Goal: Task Accomplishment & Management: Use online tool/utility

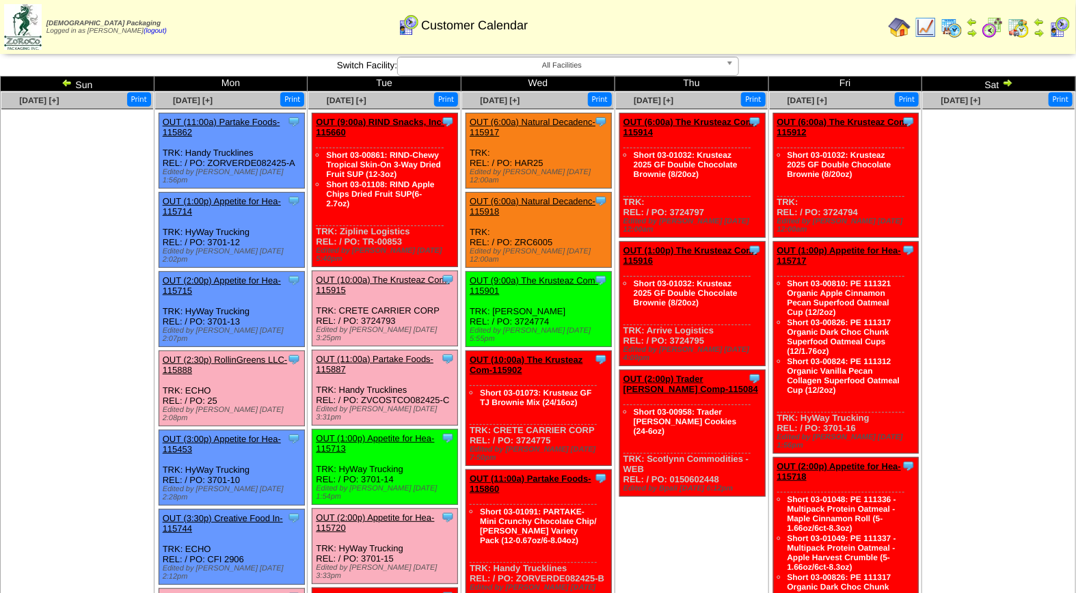
click at [258, 593] on link "OUT (4:00p) Simple Mills-115890" at bounding box center [216, 603] width 106 height 21
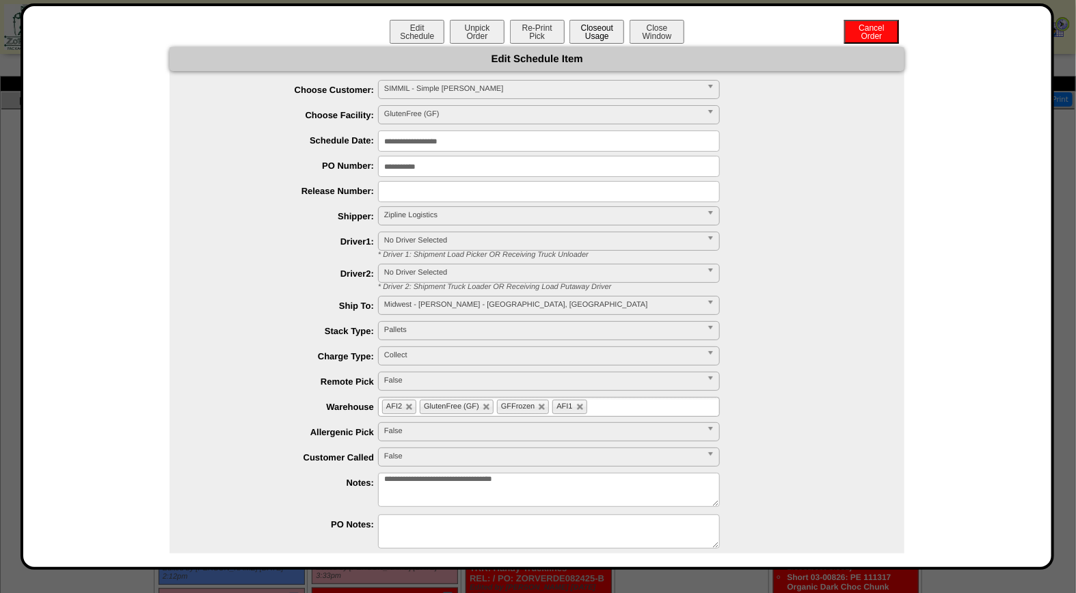
click at [582, 39] on button "Closeout Usage" at bounding box center [596, 32] width 55 height 24
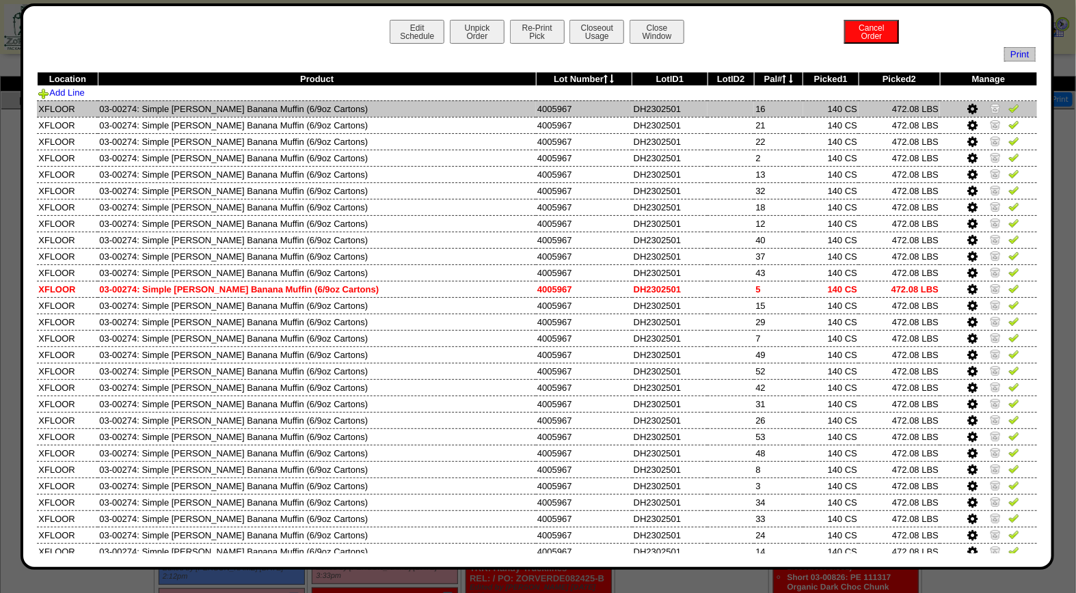
click at [1008, 103] on img at bounding box center [1013, 108] width 11 height 11
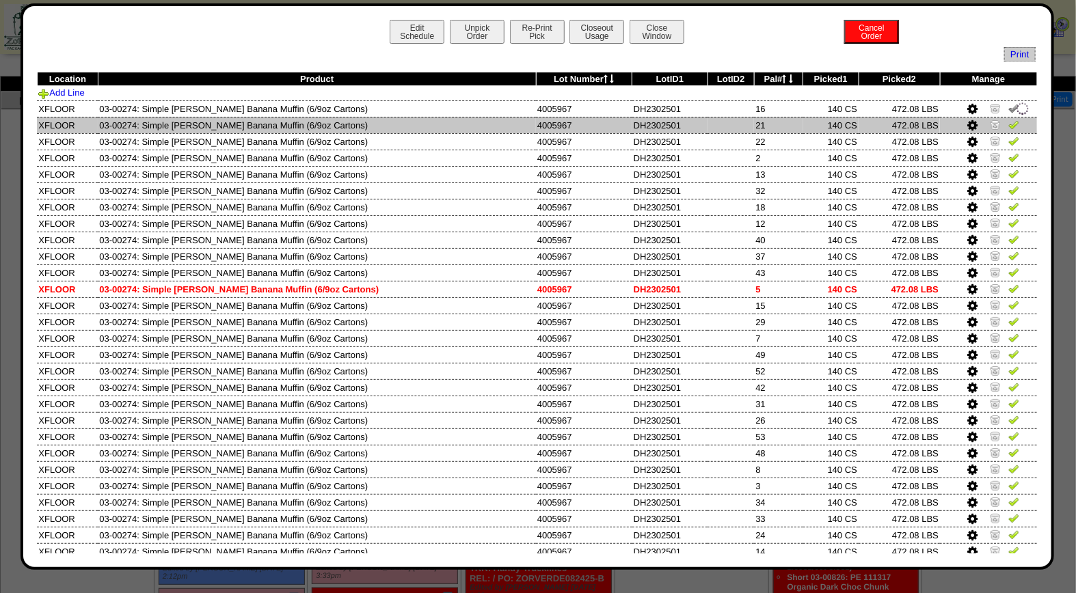
click at [1008, 122] on img at bounding box center [1013, 124] width 11 height 11
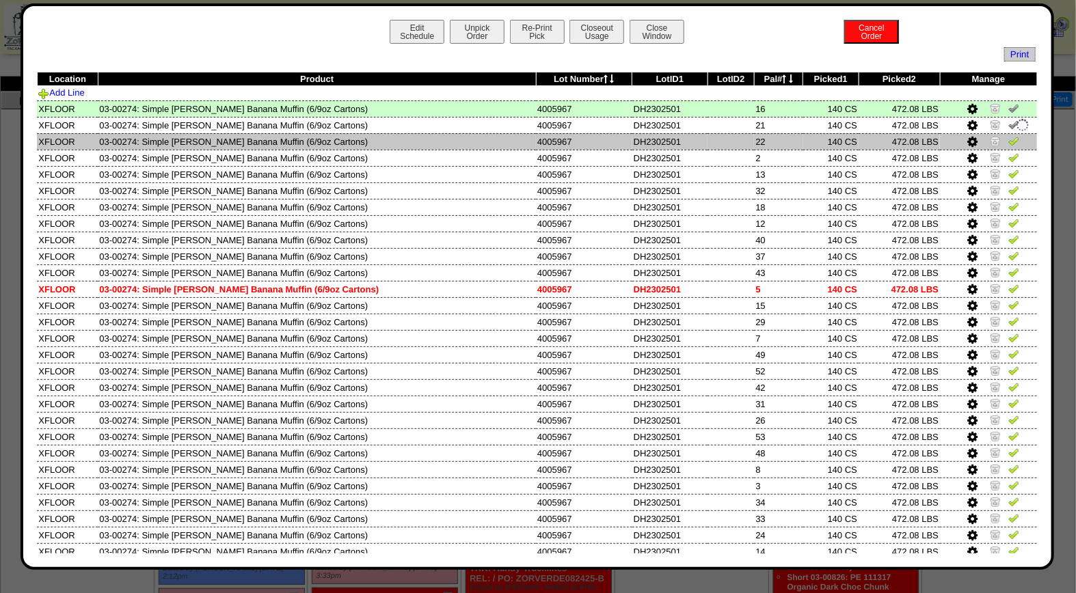
click at [1008, 138] on img at bounding box center [1013, 140] width 11 height 11
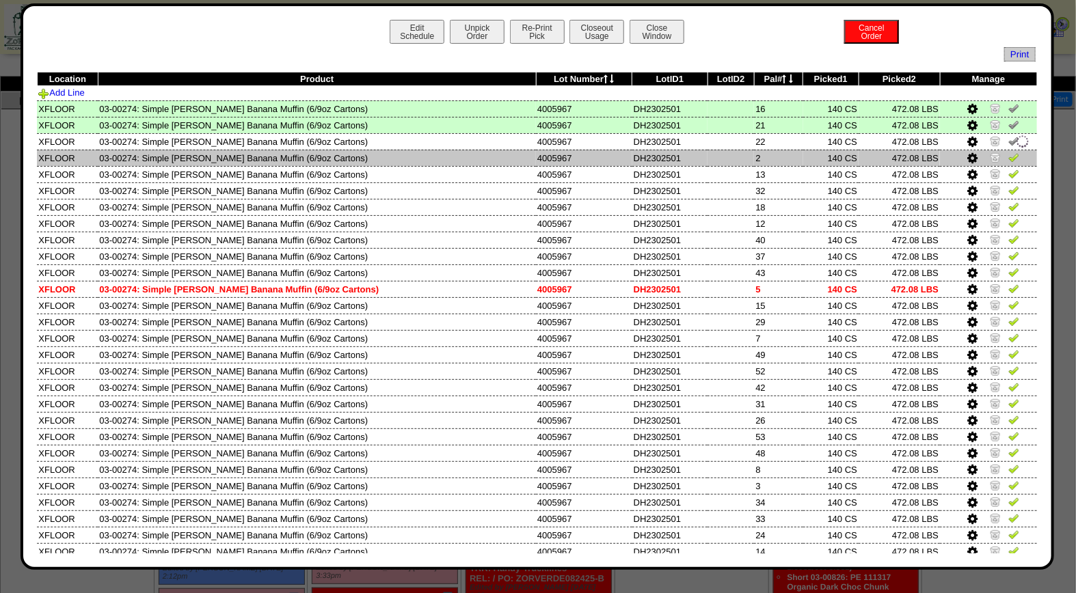
click at [1008, 152] on img at bounding box center [1013, 157] width 11 height 11
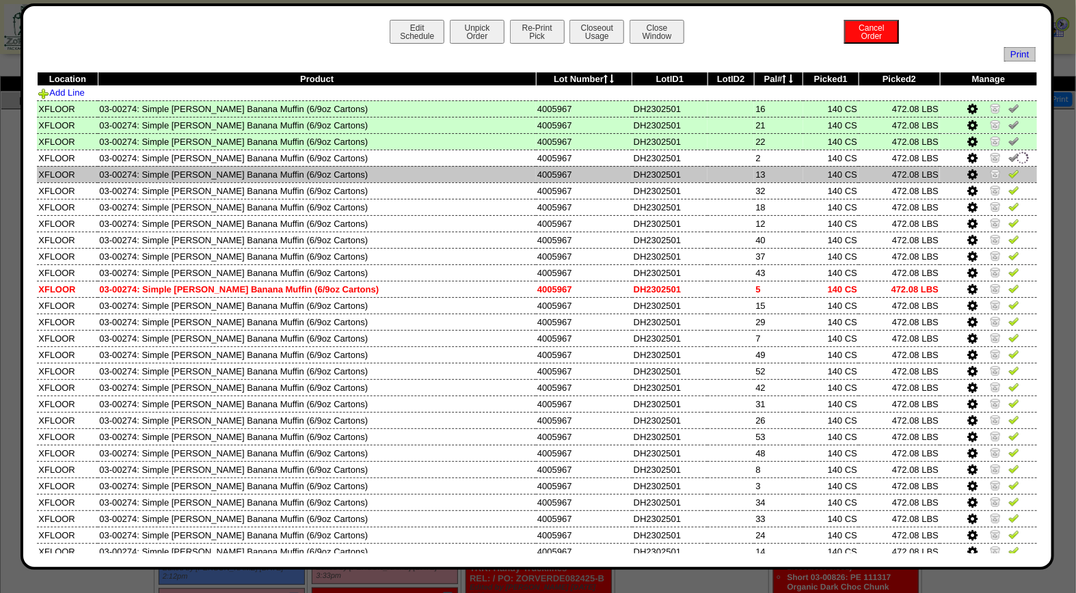
click at [1008, 171] on img at bounding box center [1013, 173] width 11 height 11
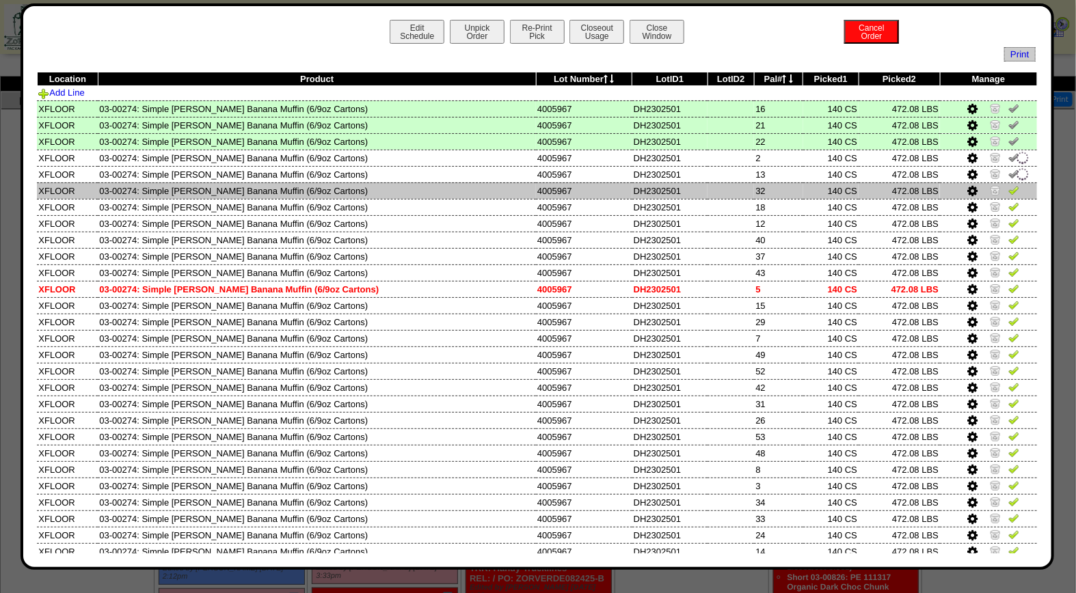
click at [1008, 188] on img at bounding box center [1013, 190] width 11 height 11
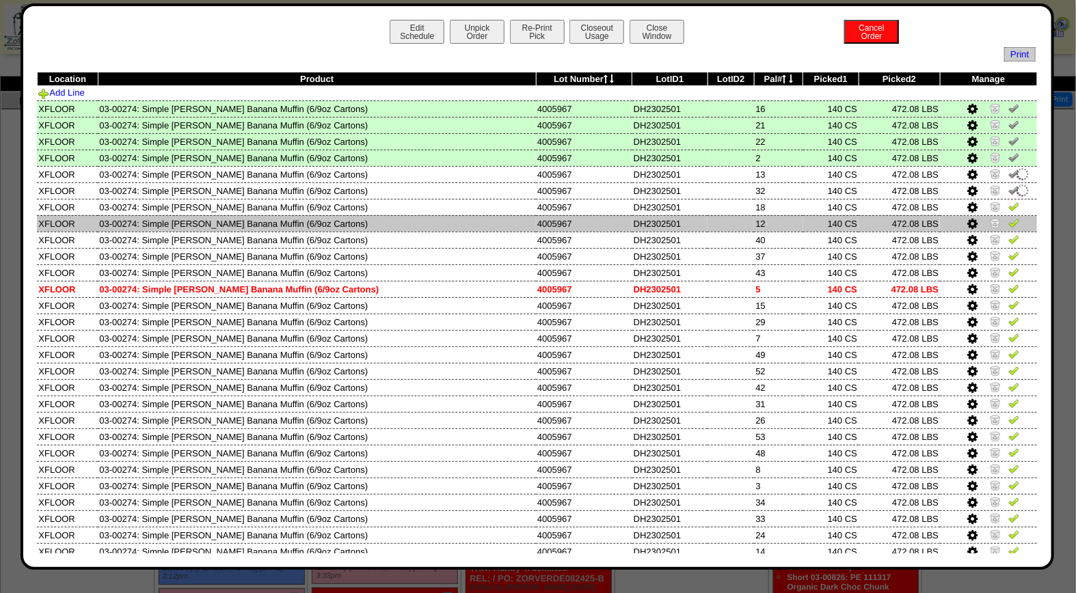
click at [1000, 215] on td at bounding box center [988, 223] width 97 height 16
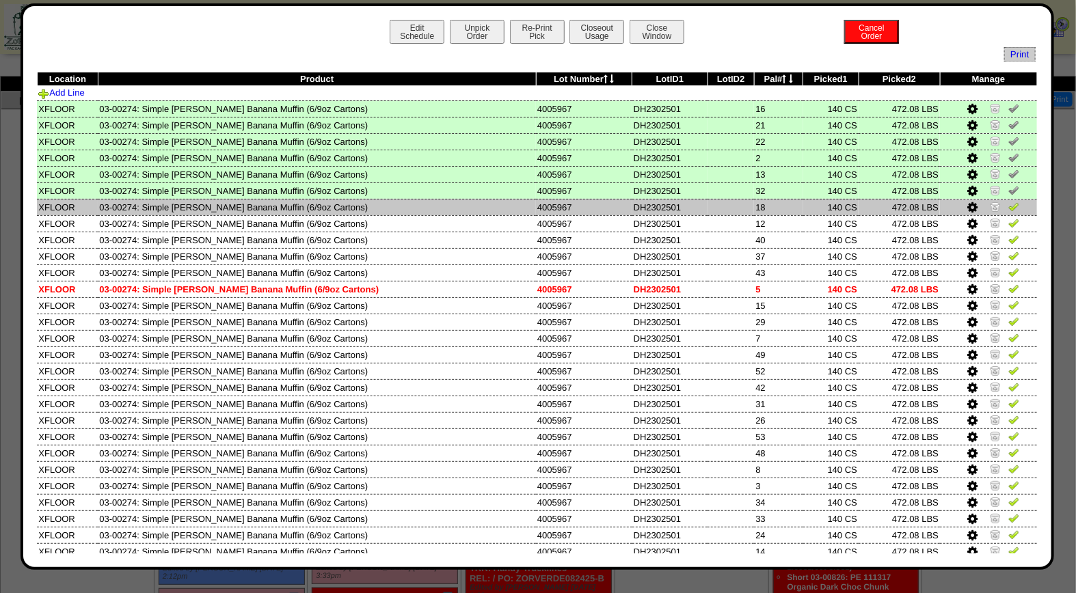
click at [1000, 199] on td at bounding box center [988, 207] width 97 height 16
click at [1008, 206] on img at bounding box center [1013, 206] width 11 height 11
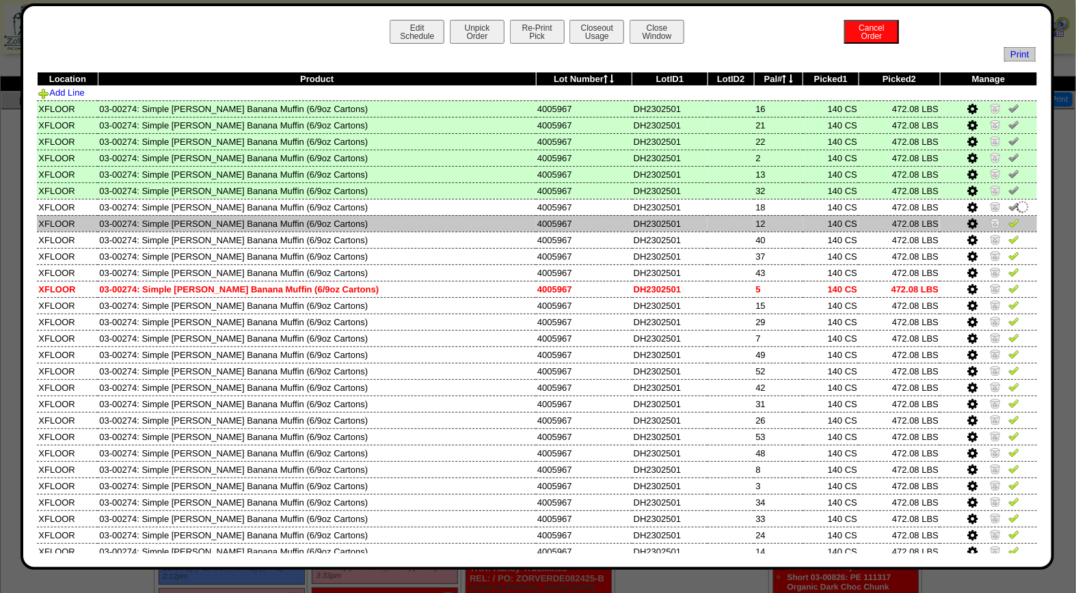
click at [1008, 220] on img at bounding box center [1013, 222] width 11 height 11
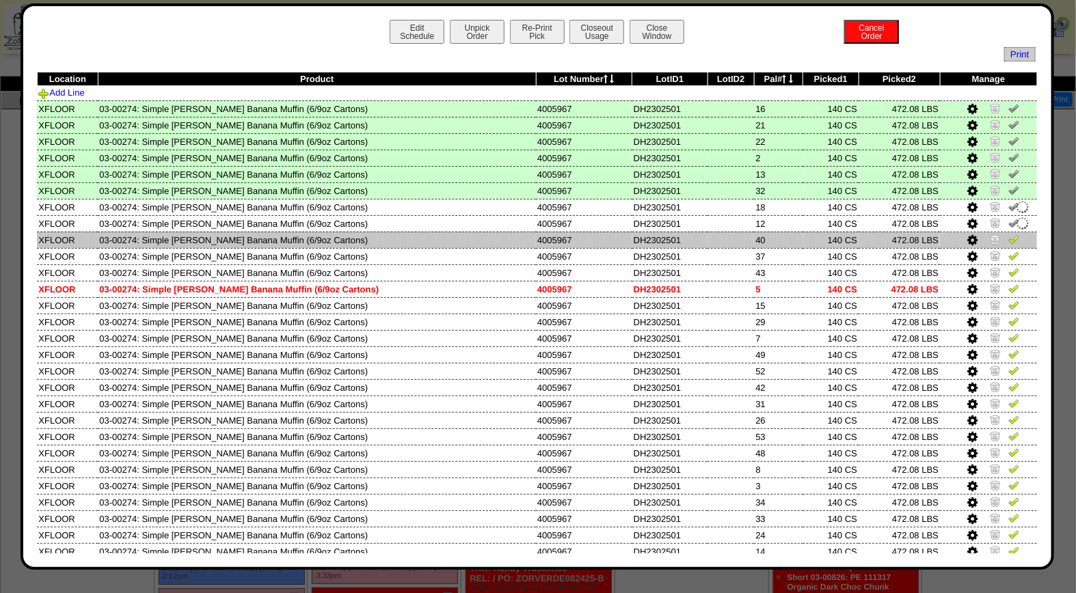
click at [1008, 235] on img at bounding box center [1013, 239] width 11 height 11
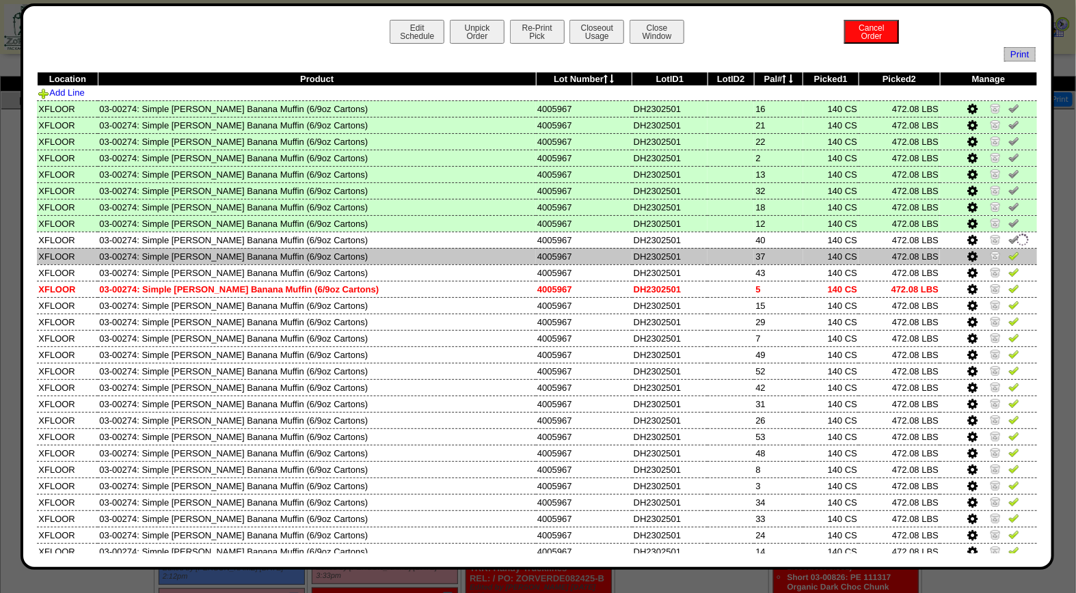
click at [1008, 253] on img at bounding box center [1013, 255] width 11 height 11
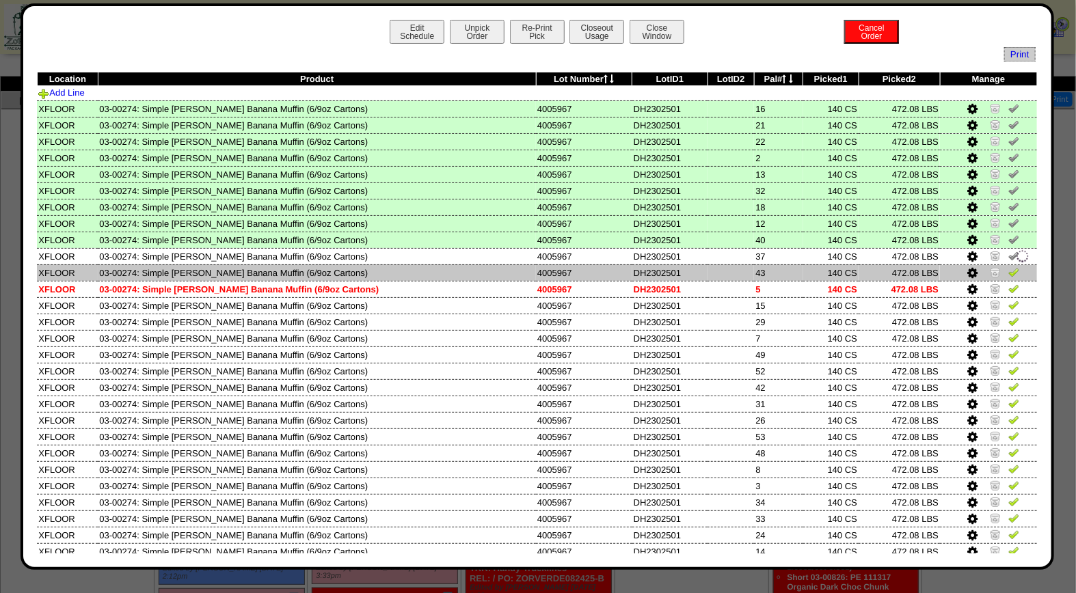
click at [1008, 271] on img at bounding box center [1013, 272] width 11 height 11
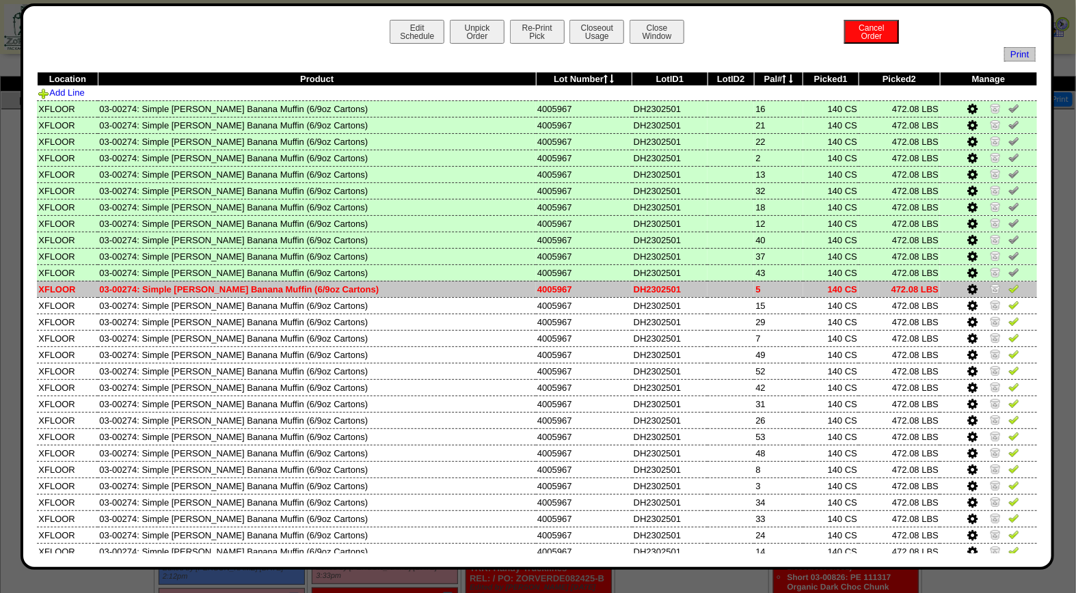
click at [1008, 290] on img at bounding box center [1013, 288] width 11 height 11
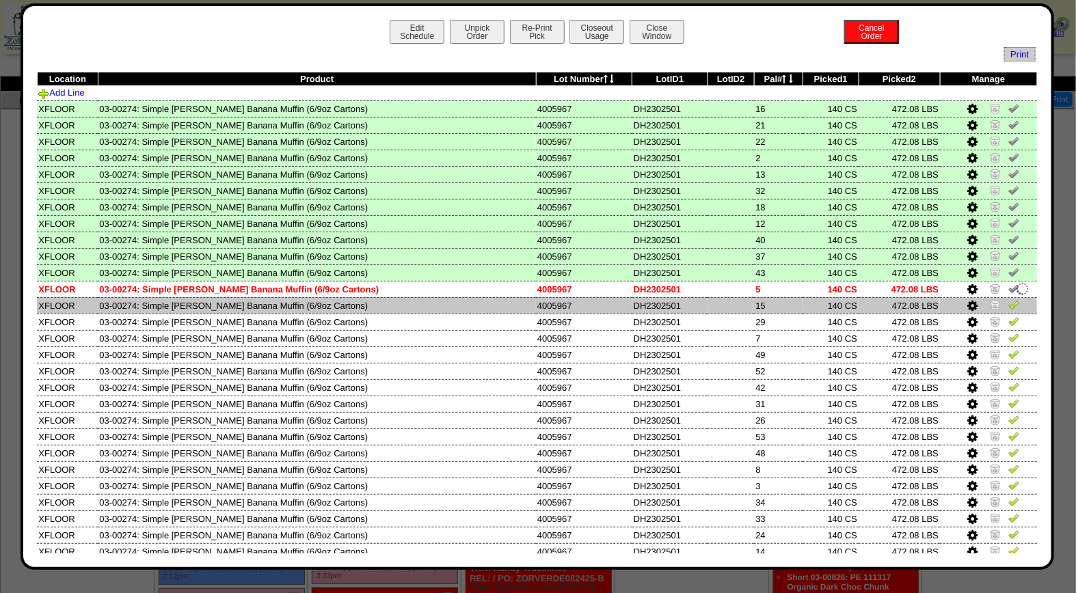
click at [1008, 301] on img at bounding box center [1013, 304] width 11 height 11
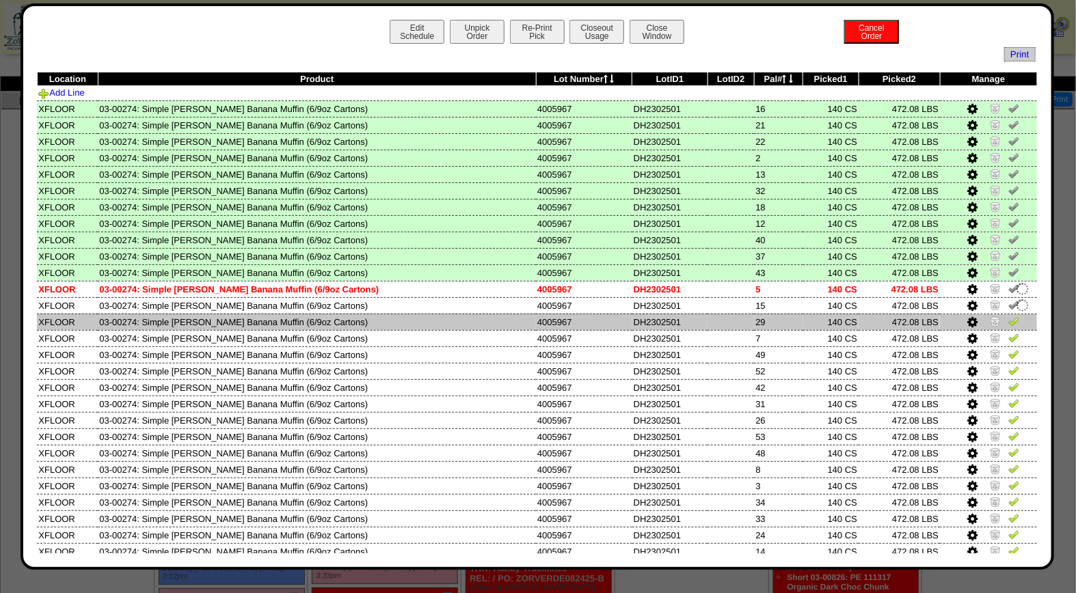
click at [1008, 323] on img at bounding box center [1013, 321] width 11 height 11
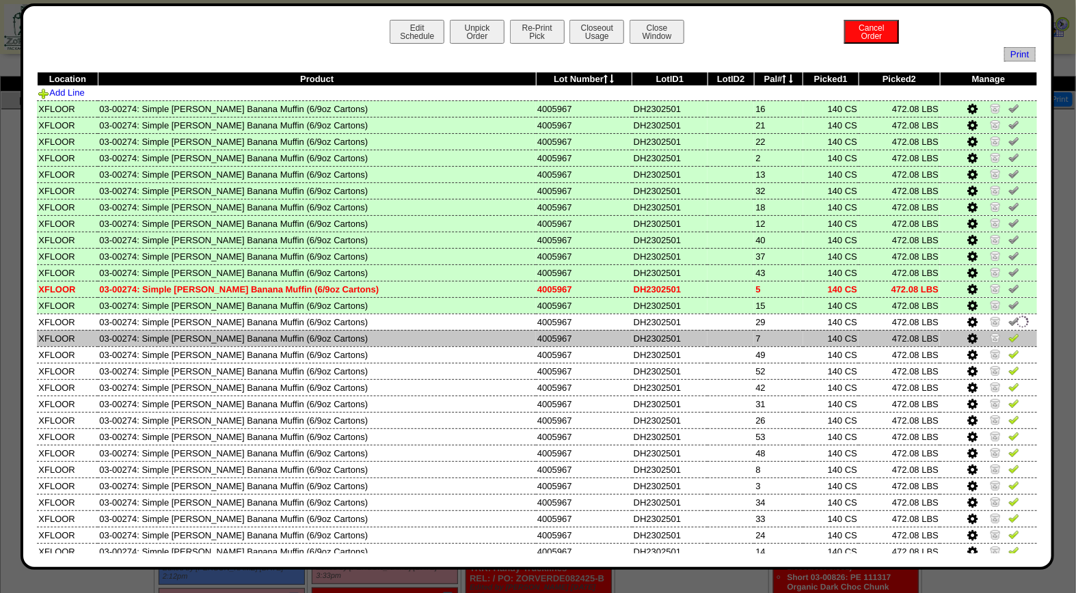
click at [1008, 337] on img at bounding box center [1013, 337] width 11 height 11
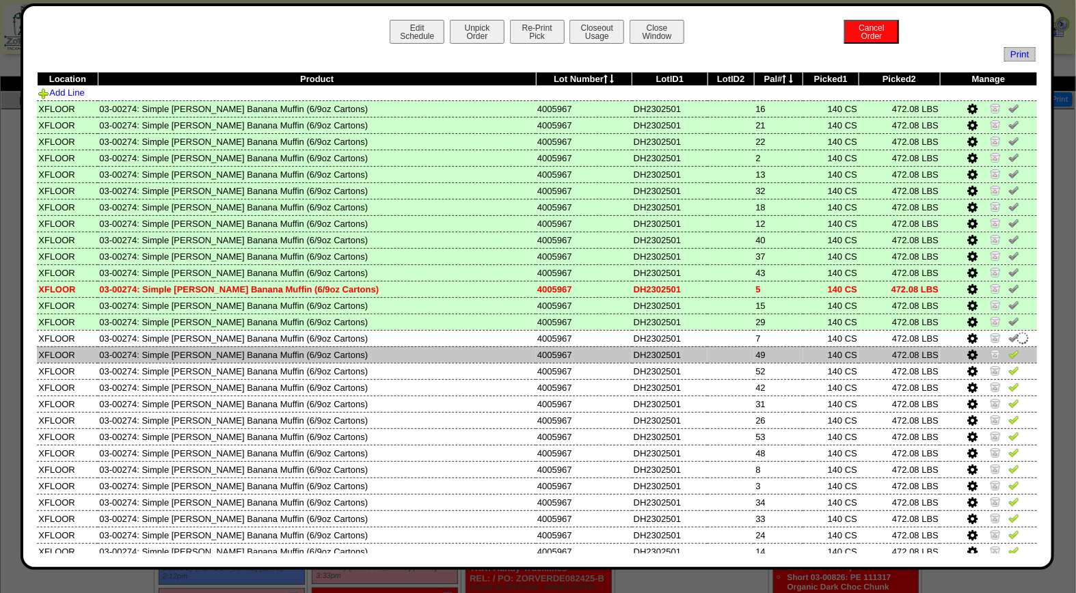
click at [1008, 352] on img at bounding box center [1013, 354] width 11 height 11
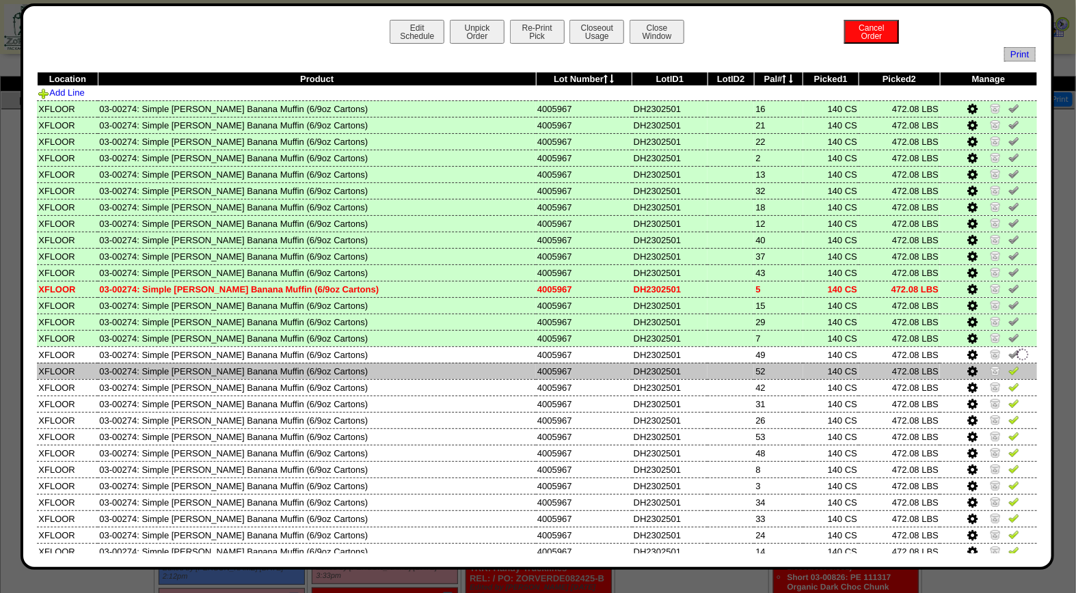
click at [1008, 365] on img at bounding box center [1013, 370] width 11 height 11
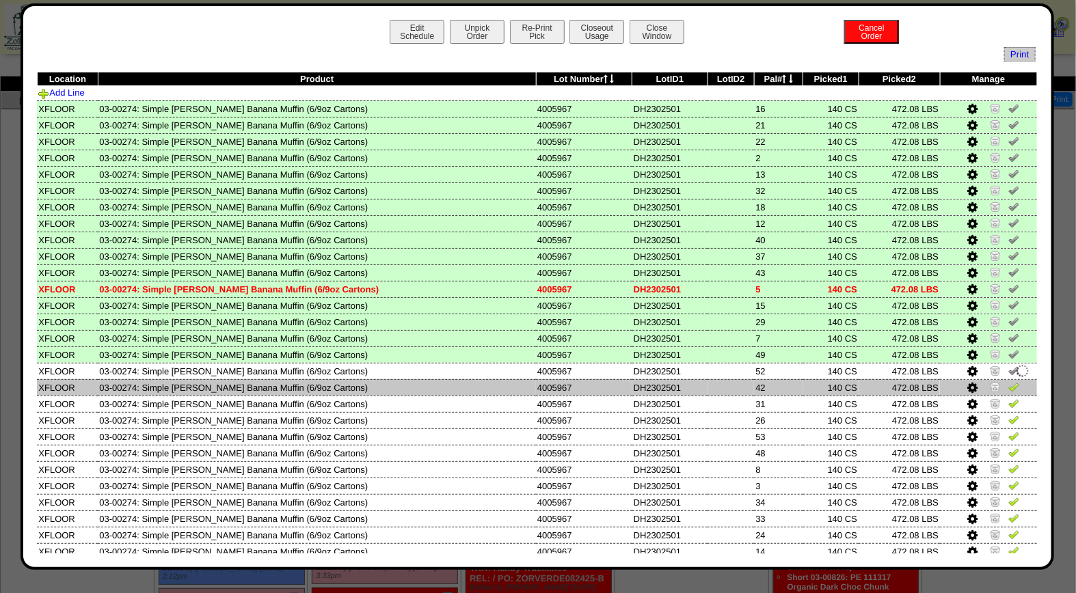
click at [1008, 385] on img at bounding box center [1013, 386] width 11 height 11
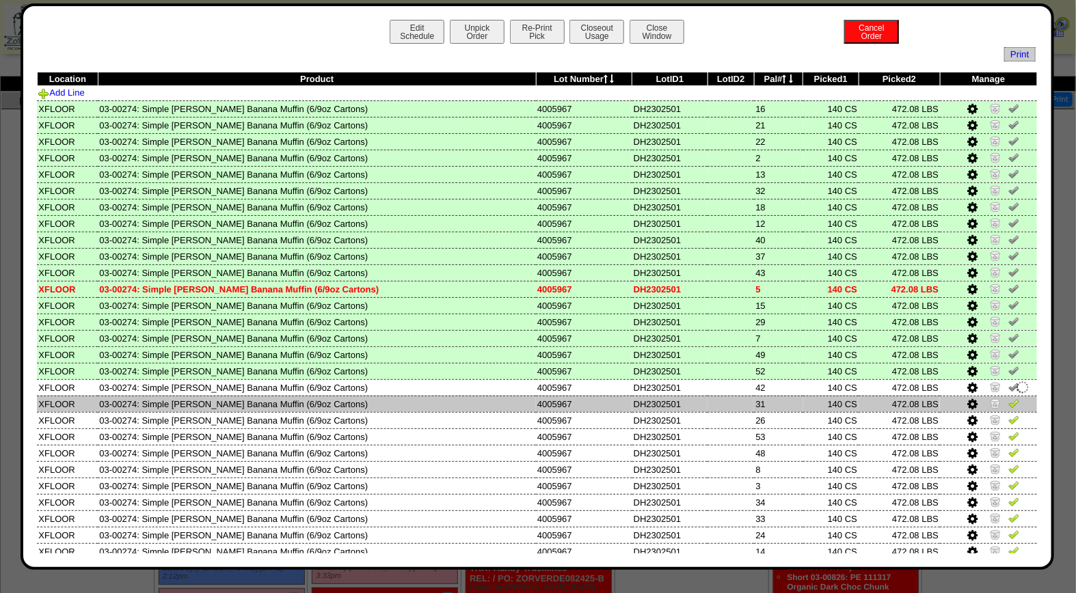
click at [1008, 398] on img at bounding box center [1013, 403] width 11 height 11
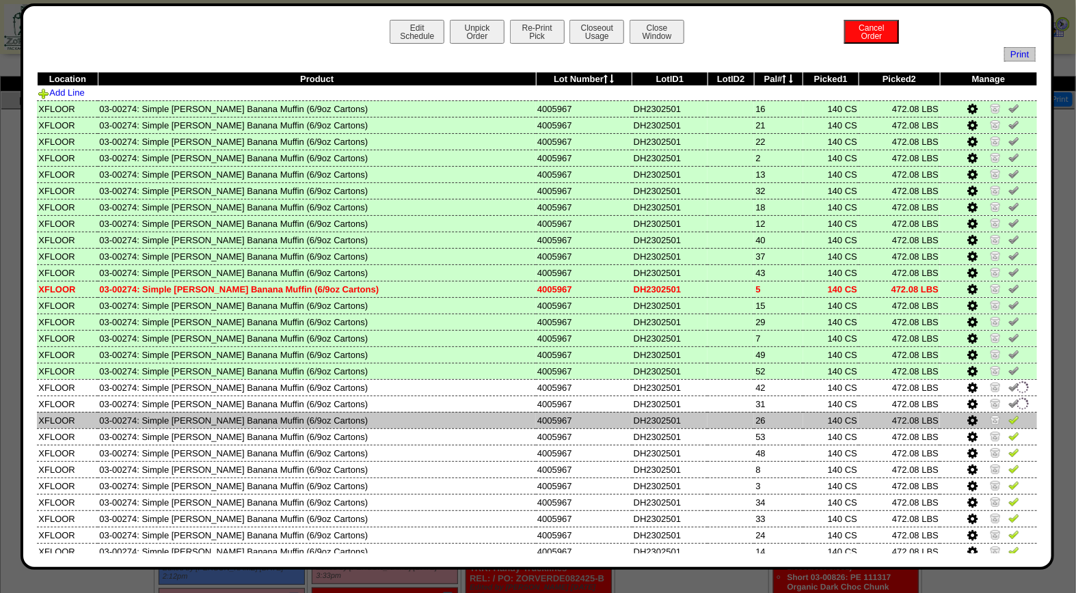
click at [1008, 418] on img at bounding box center [1013, 419] width 11 height 11
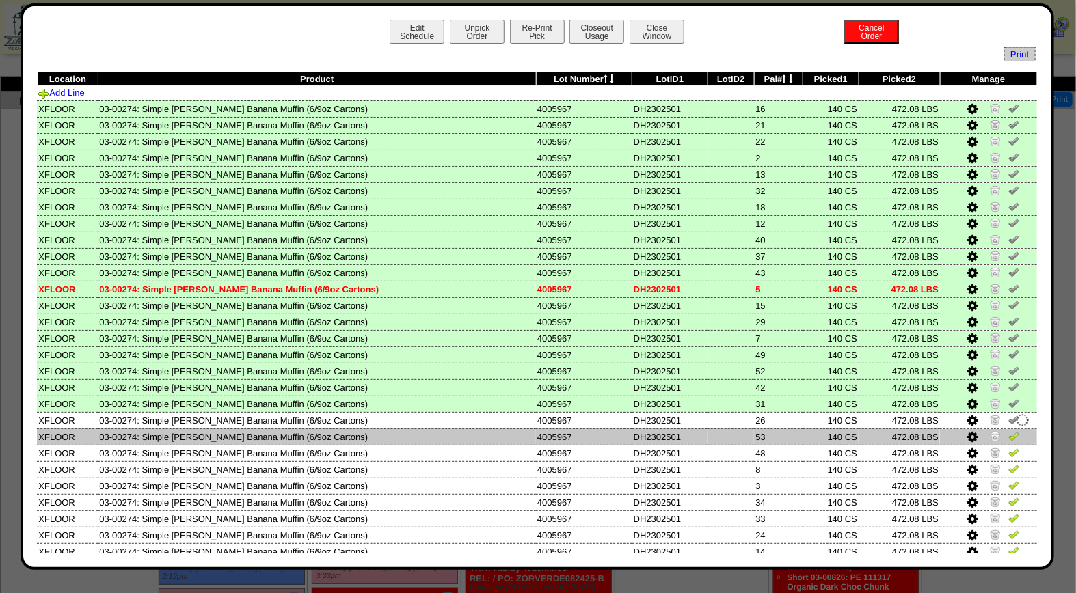
click at [1008, 431] on img at bounding box center [1013, 436] width 11 height 11
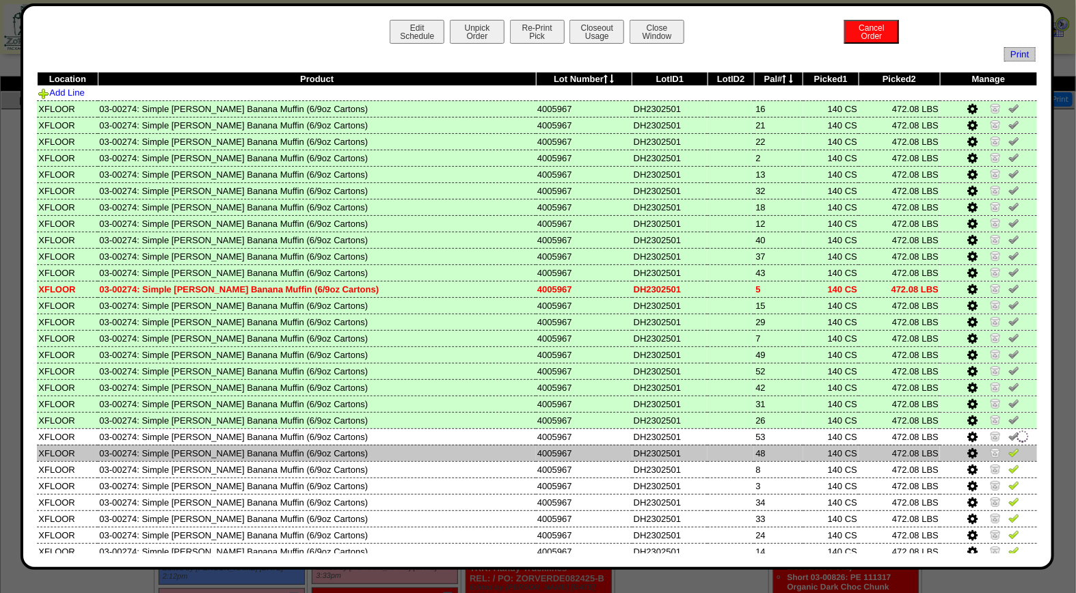
click at [1008, 448] on img at bounding box center [1013, 452] width 11 height 11
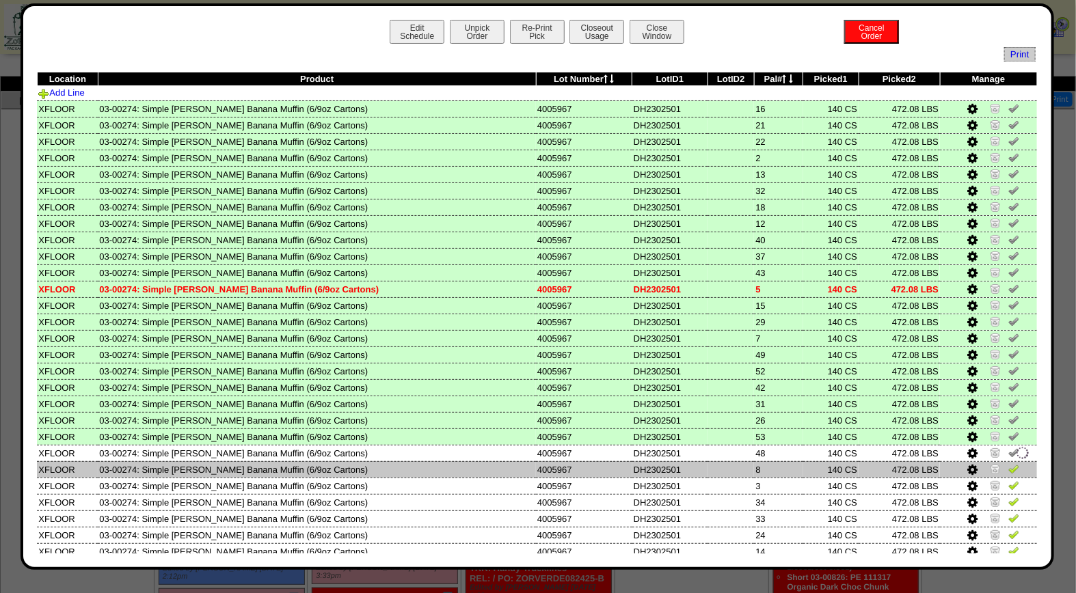
drag, startPoint x: 1001, startPoint y: 463, endPoint x: 1000, endPoint y: 476, distance: 13.7
click at [1008, 463] on img at bounding box center [1013, 468] width 11 height 11
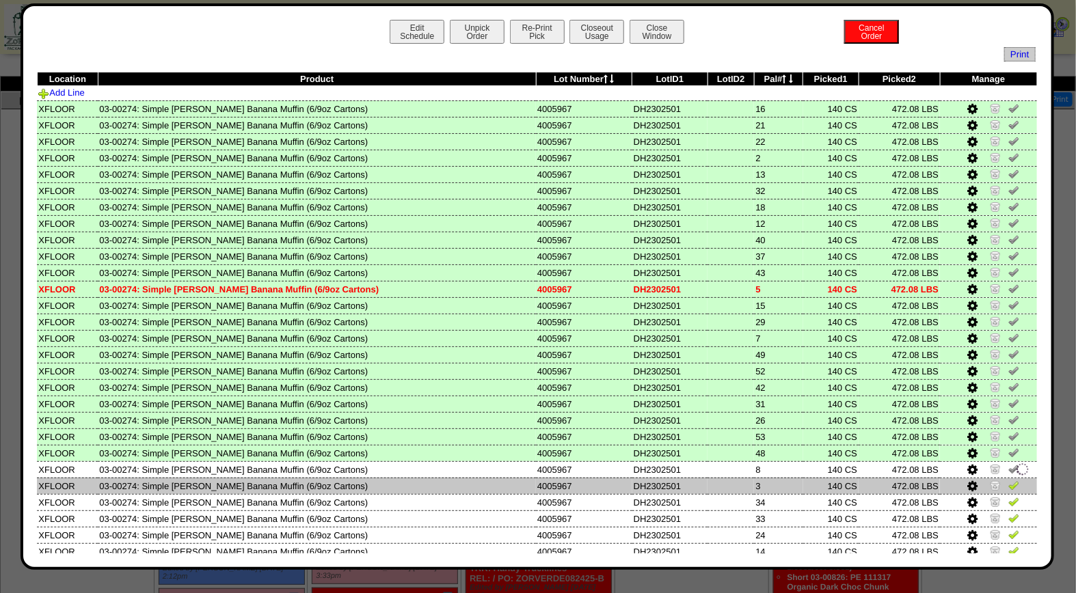
click at [1008, 480] on img at bounding box center [1013, 485] width 11 height 11
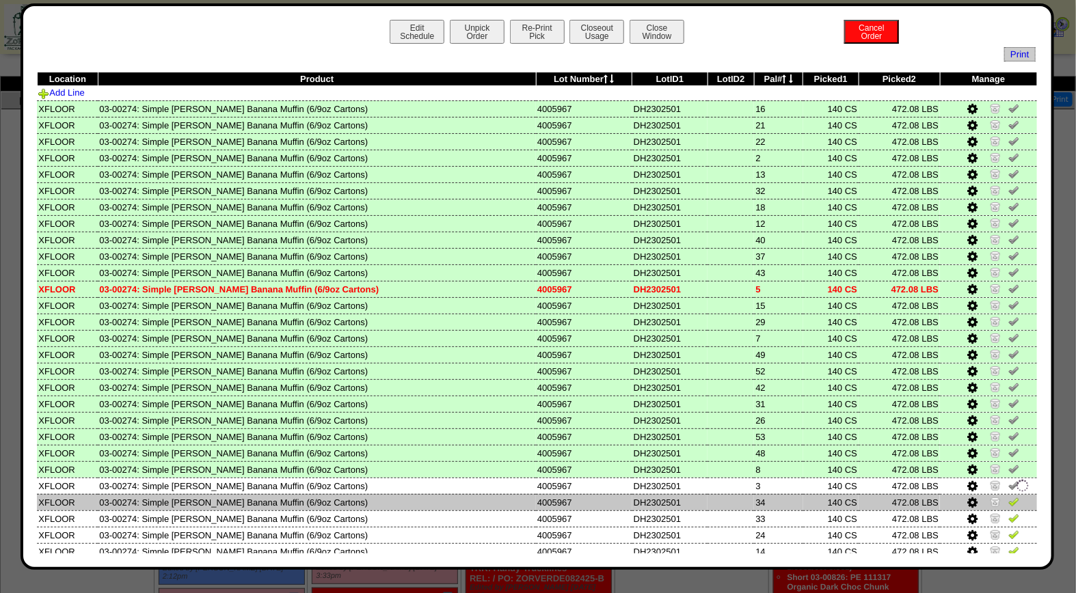
click at [1008, 496] on img at bounding box center [1013, 501] width 11 height 11
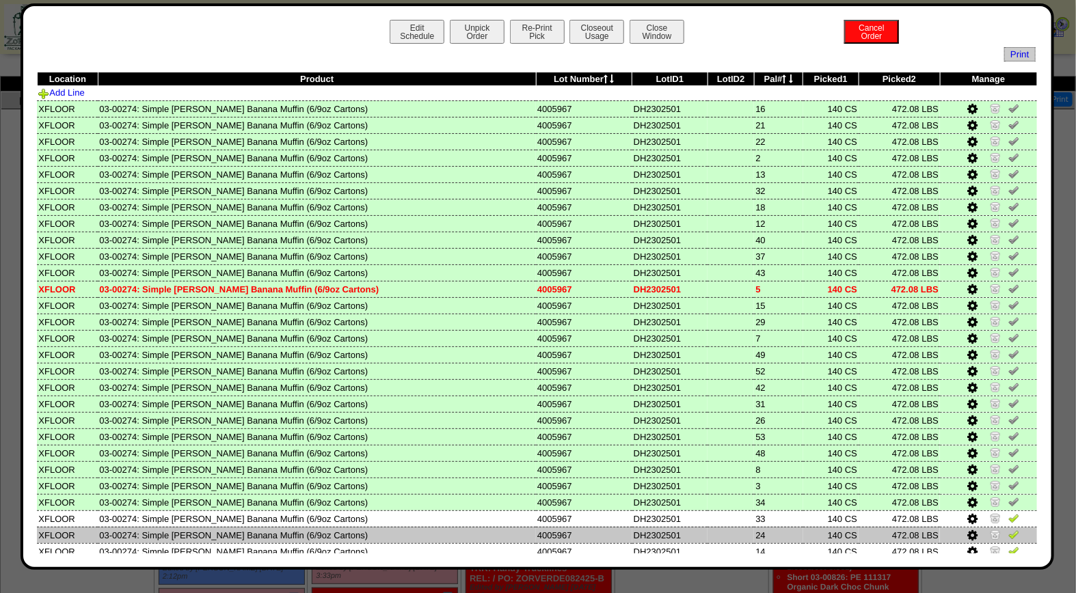
click at [1008, 529] on img at bounding box center [1013, 534] width 11 height 11
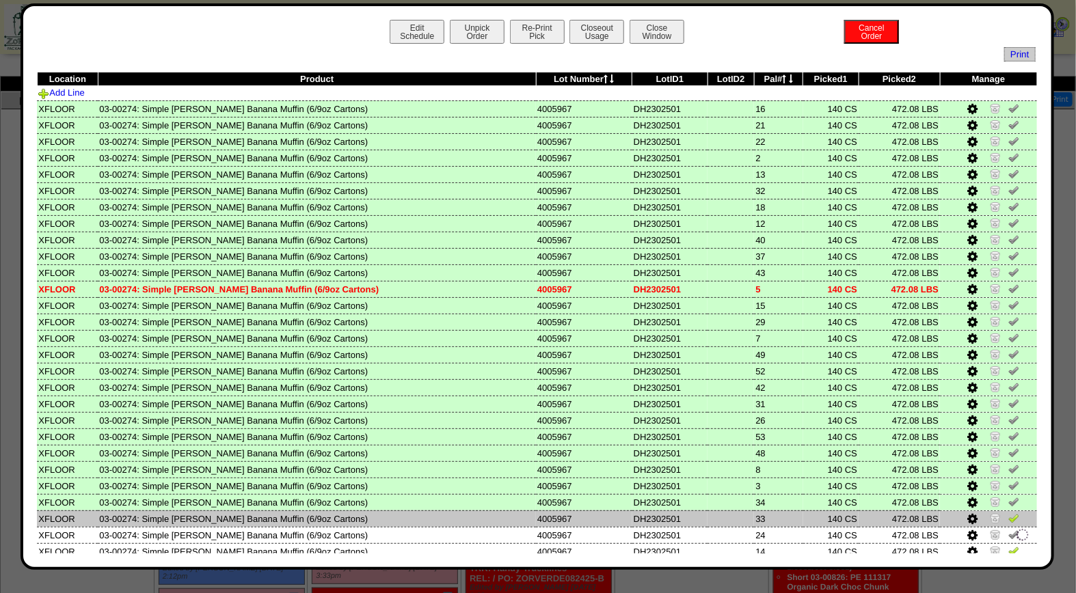
click at [1008, 514] on img at bounding box center [1013, 518] width 11 height 11
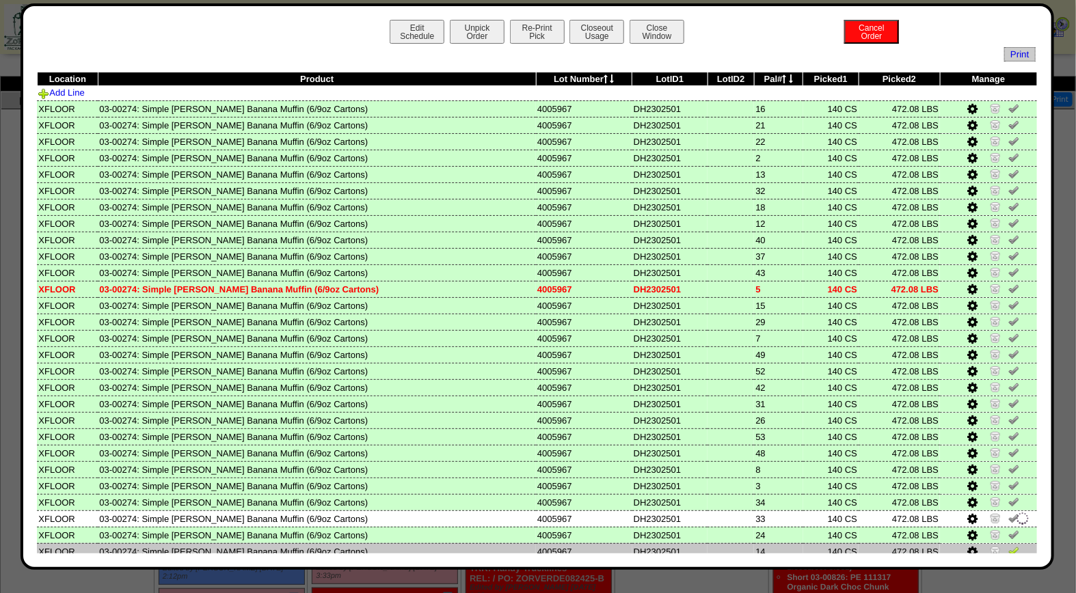
click at [1008, 545] on img at bounding box center [1013, 550] width 11 height 11
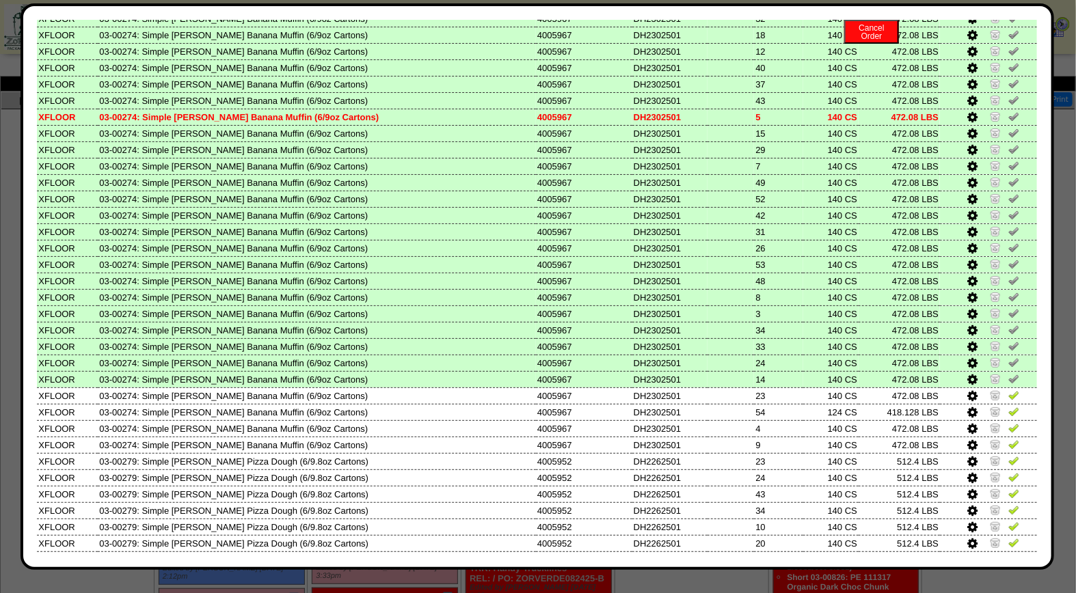
scroll to position [223, 0]
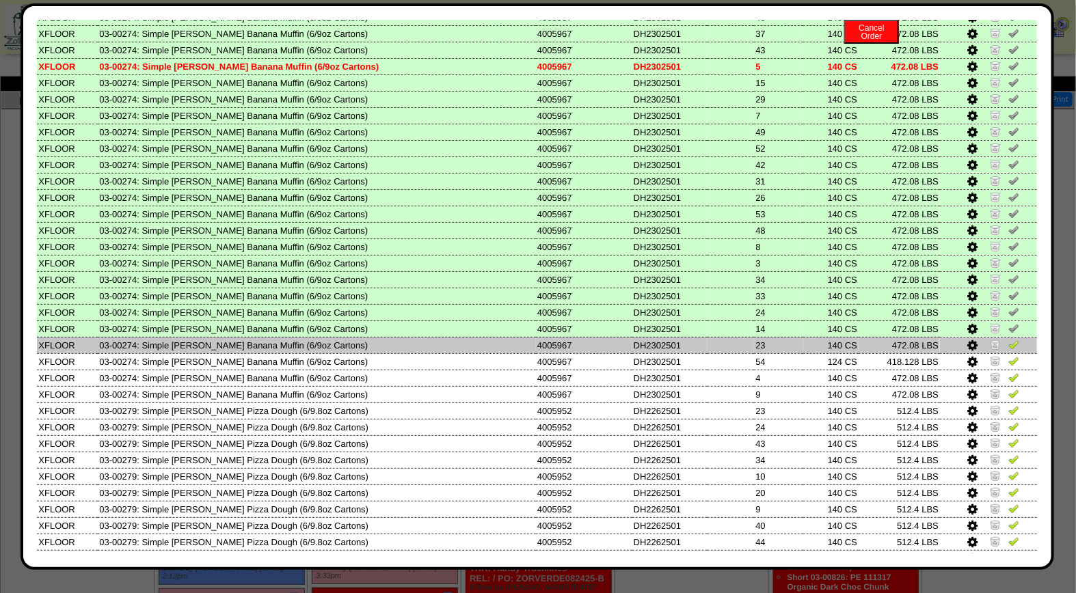
click at [1008, 339] on img at bounding box center [1013, 344] width 11 height 11
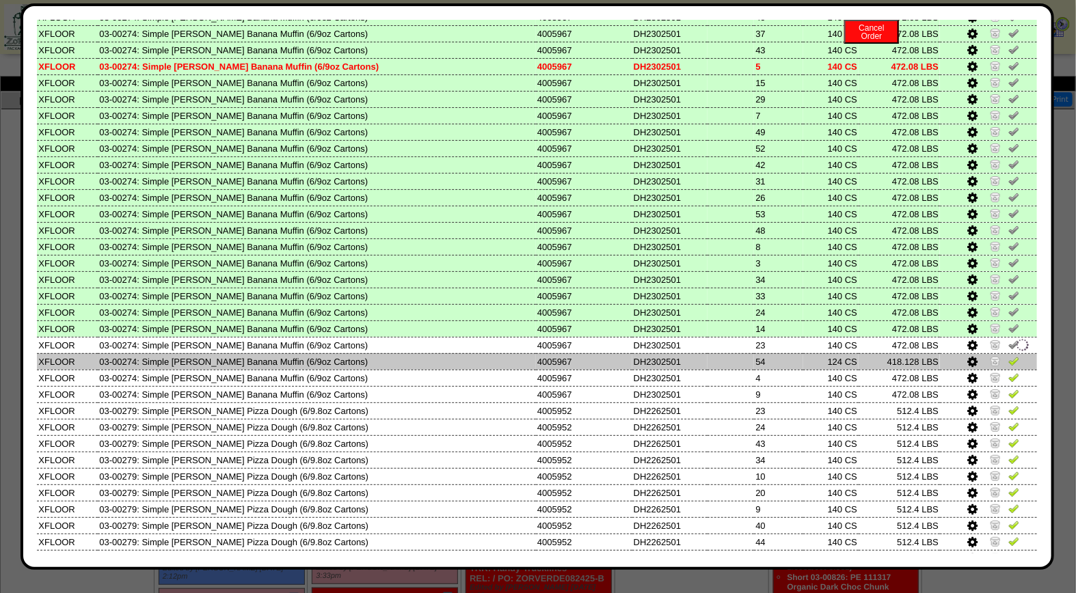
click at [1008, 355] on img at bounding box center [1013, 360] width 11 height 11
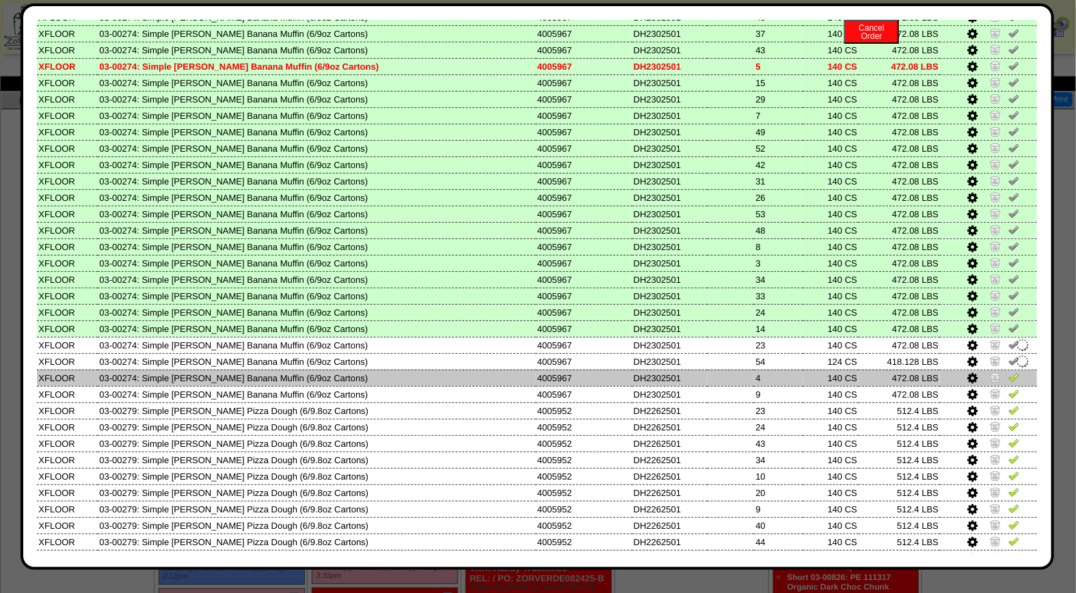
click at [1008, 372] on img at bounding box center [1013, 377] width 11 height 11
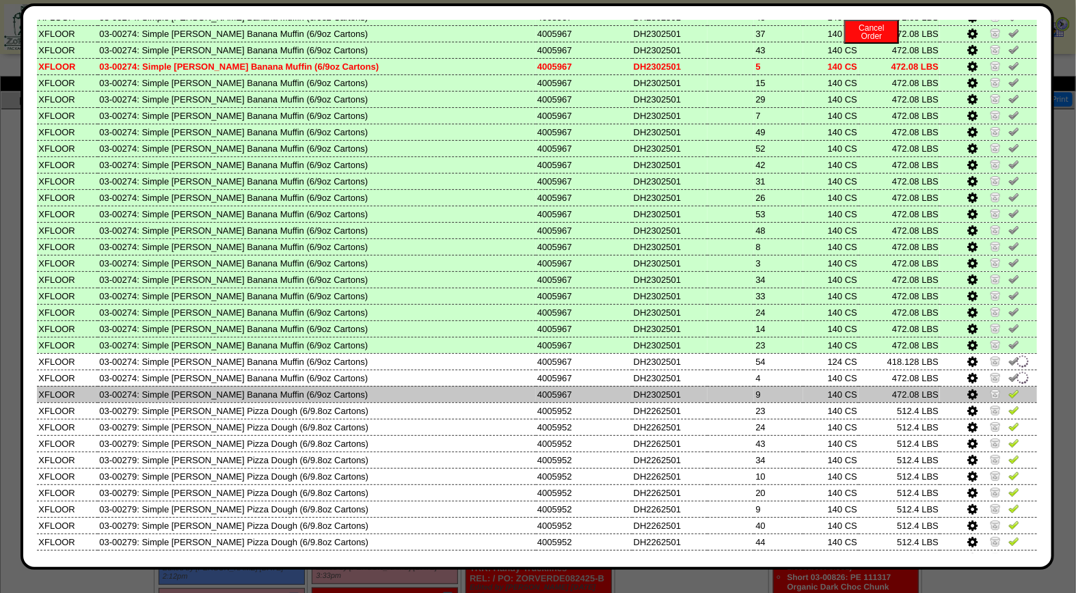
click at [1008, 388] on img at bounding box center [1013, 393] width 11 height 11
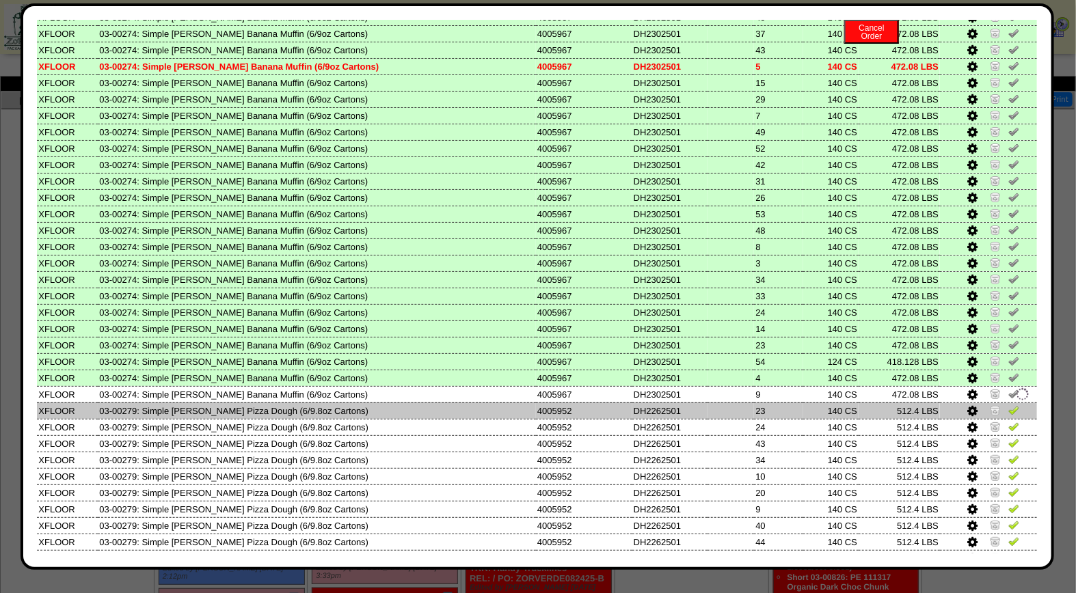
click at [1008, 405] on img at bounding box center [1013, 410] width 11 height 11
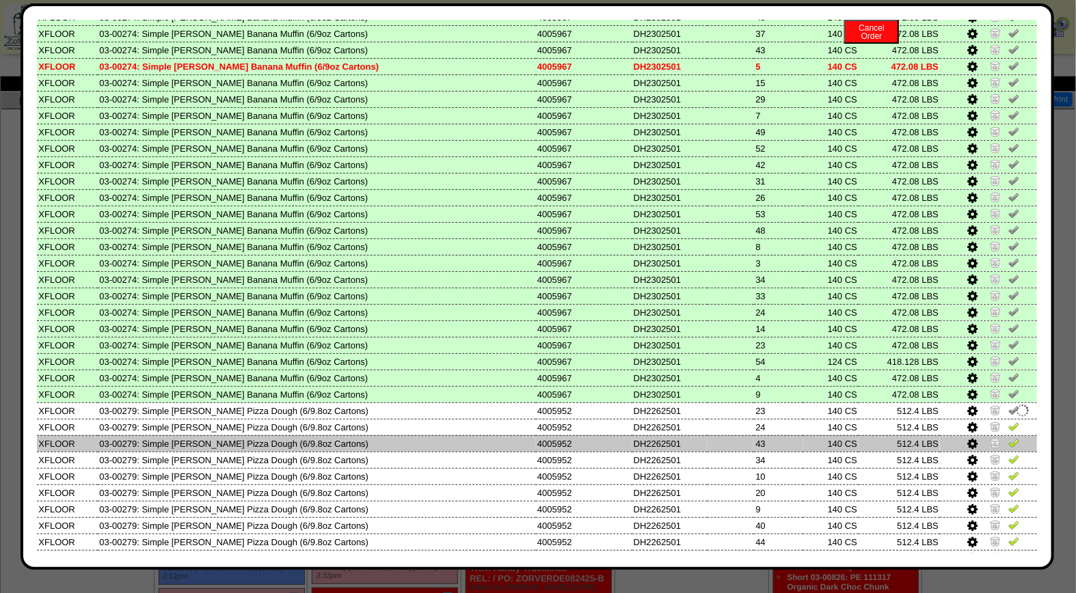
drag, startPoint x: 1001, startPoint y: 413, endPoint x: 1001, endPoint y: 426, distance: 13.0
click at [1008, 421] on img at bounding box center [1013, 426] width 11 height 11
click at [1008, 437] on img at bounding box center [1013, 442] width 11 height 11
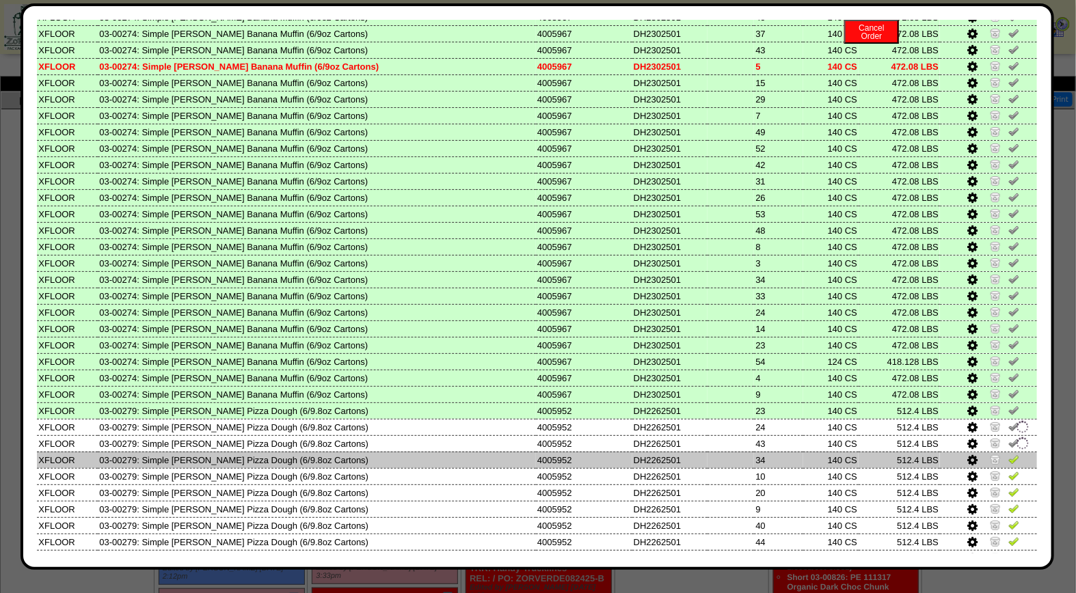
click at [1008, 454] on img at bounding box center [1013, 459] width 11 height 11
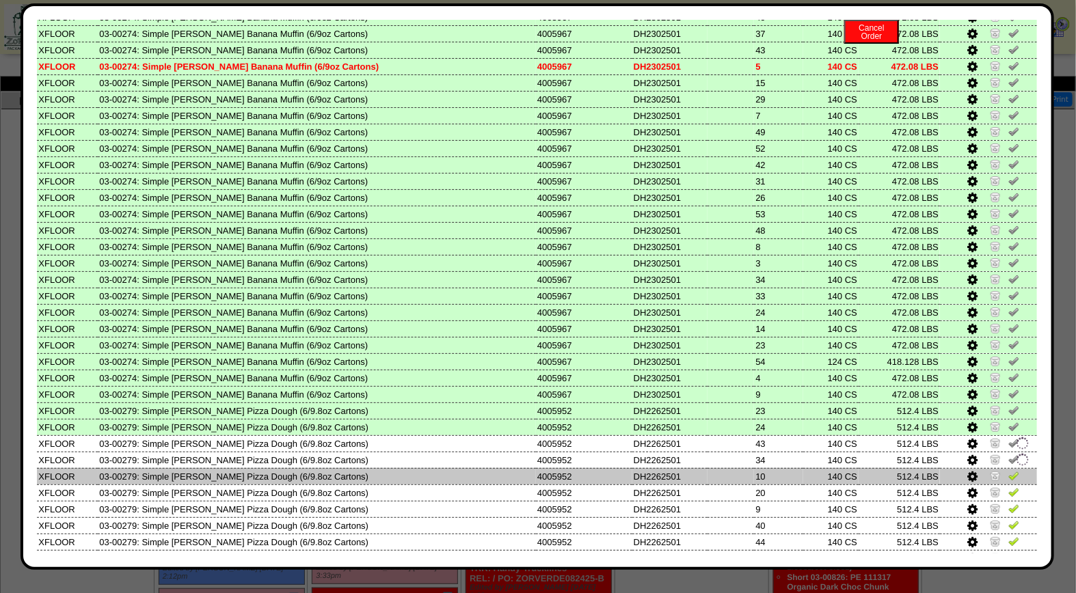
click at [1008, 470] on img at bounding box center [1013, 475] width 11 height 11
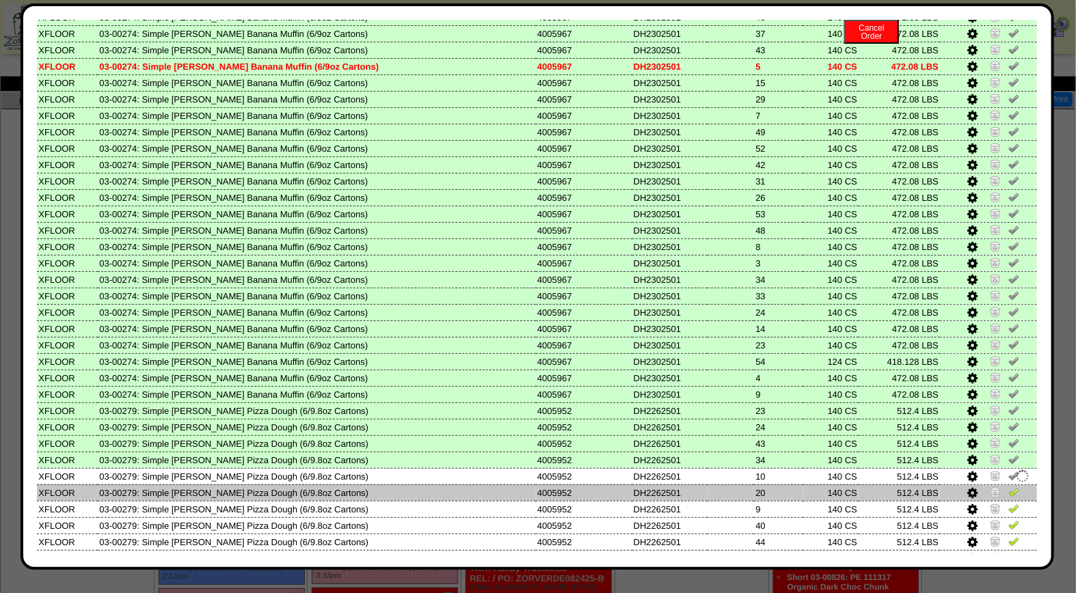
click at [1008, 487] on img at bounding box center [1013, 492] width 11 height 11
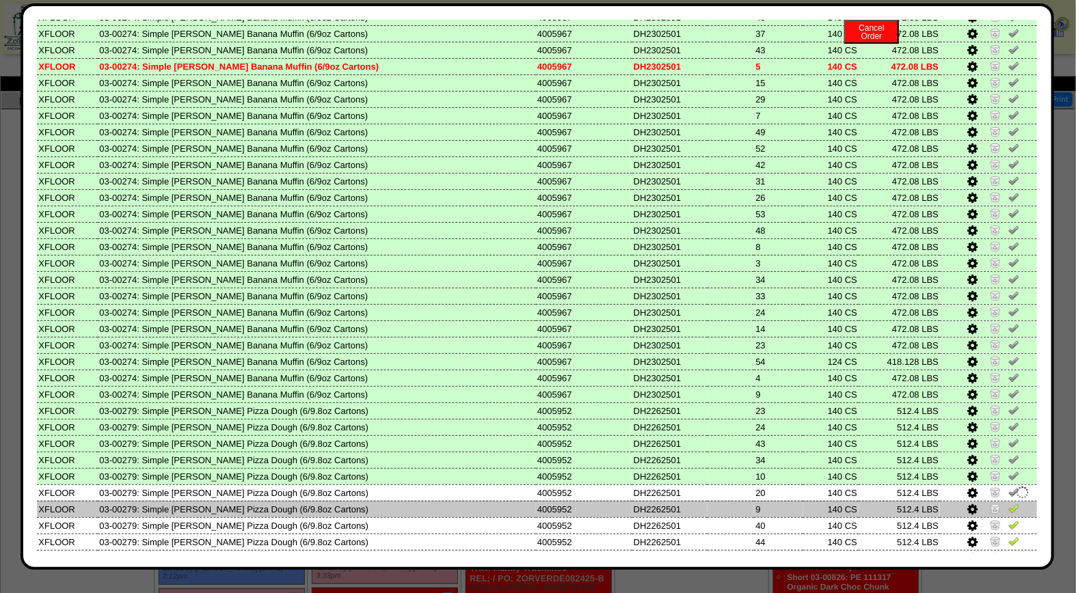
click at [1008, 503] on img at bounding box center [1013, 508] width 11 height 11
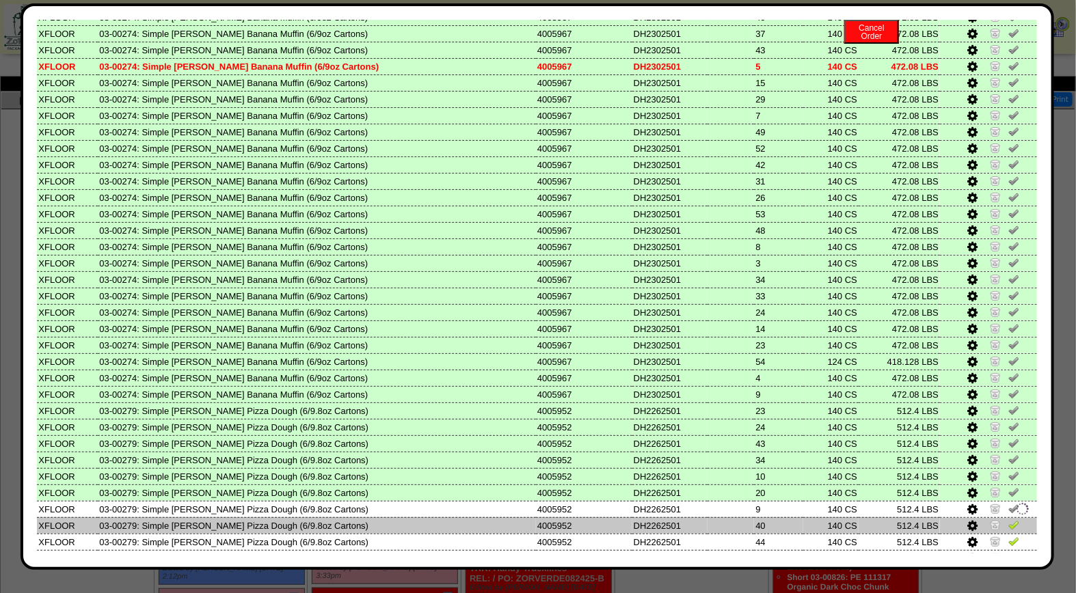
click at [1008, 519] on img at bounding box center [1013, 524] width 11 height 11
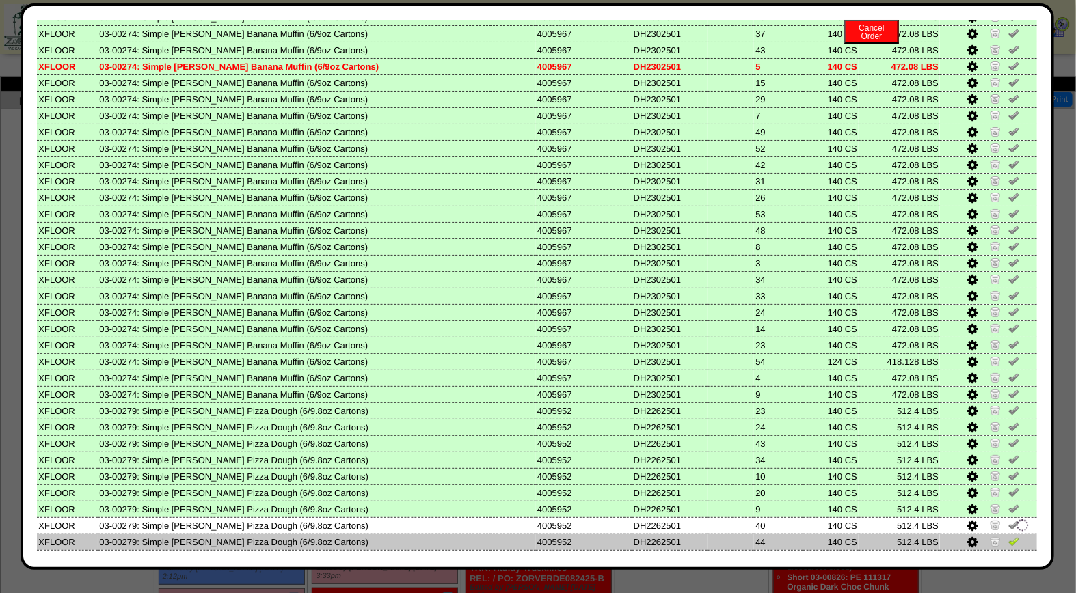
click at [1008, 536] on img at bounding box center [1013, 541] width 11 height 11
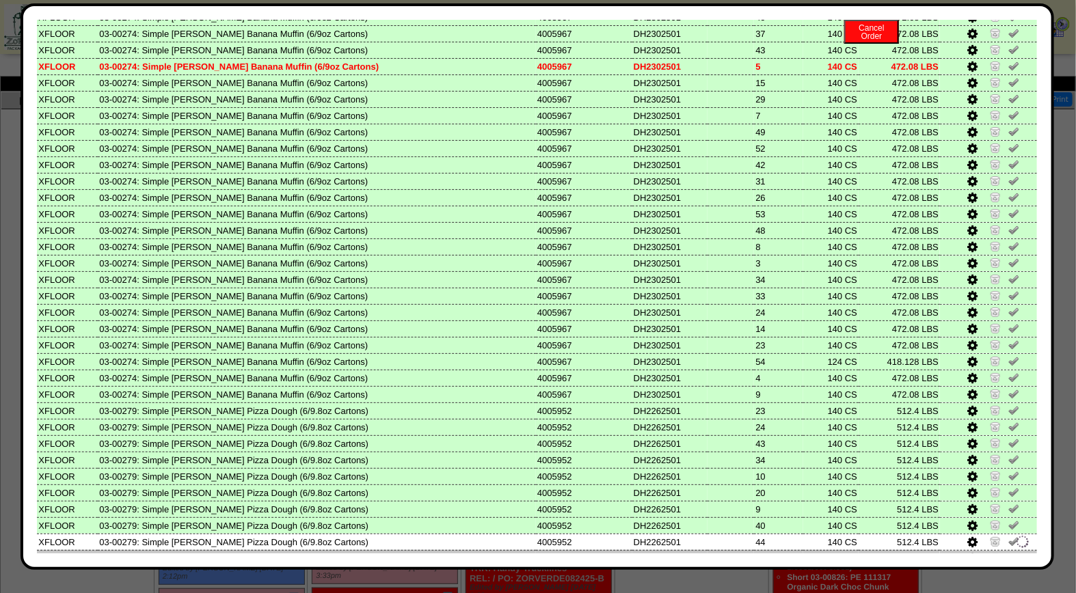
click at [1008, 552] on img at bounding box center [1013, 557] width 11 height 11
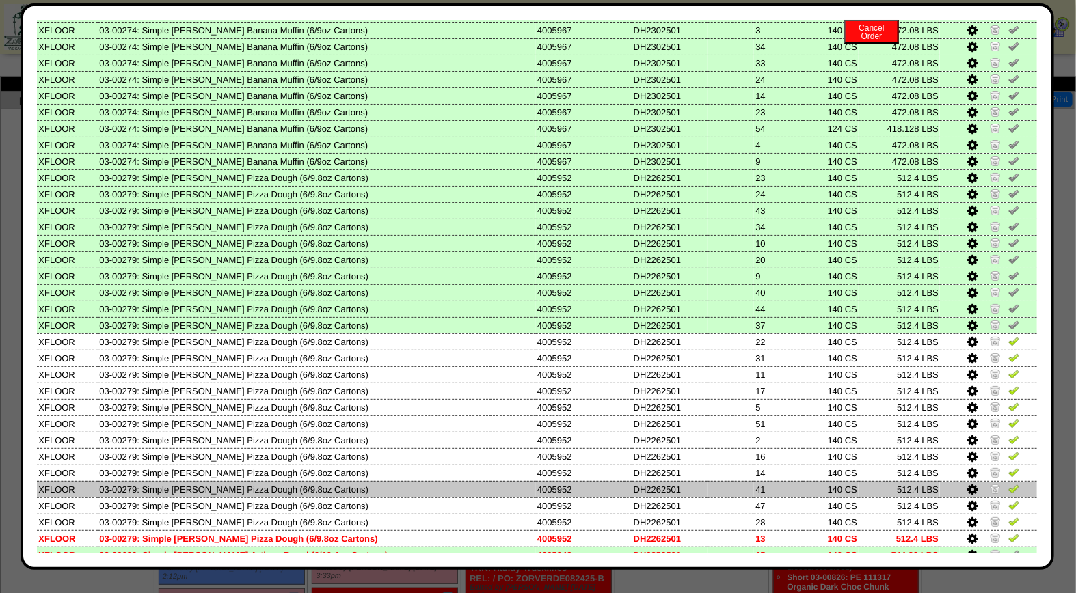
scroll to position [466, 0]
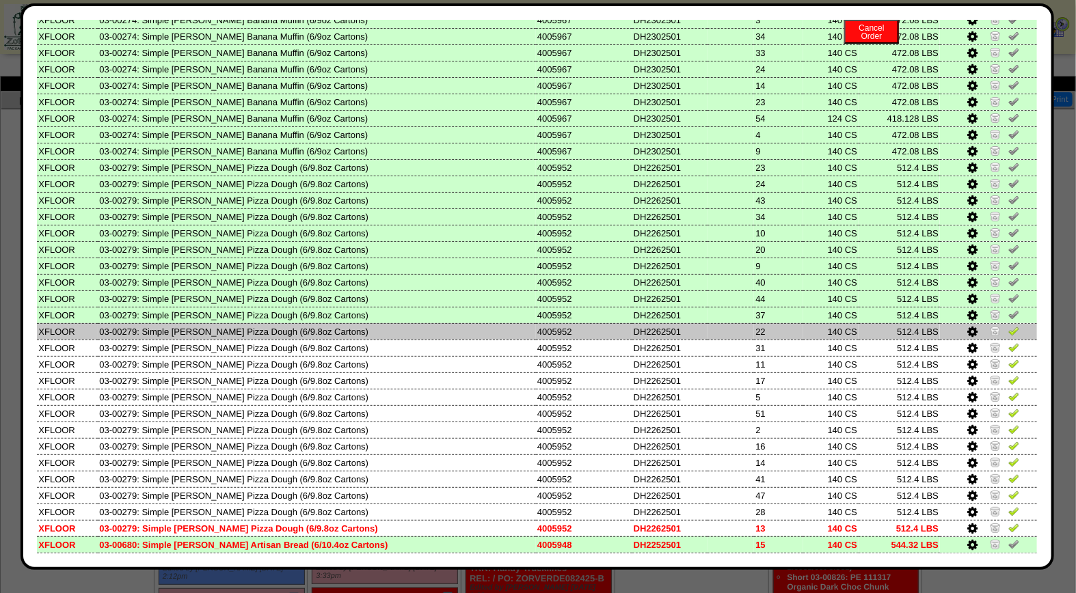
click at [1008, 325] on img at bounding box center [1013, 330] width 11 height 11
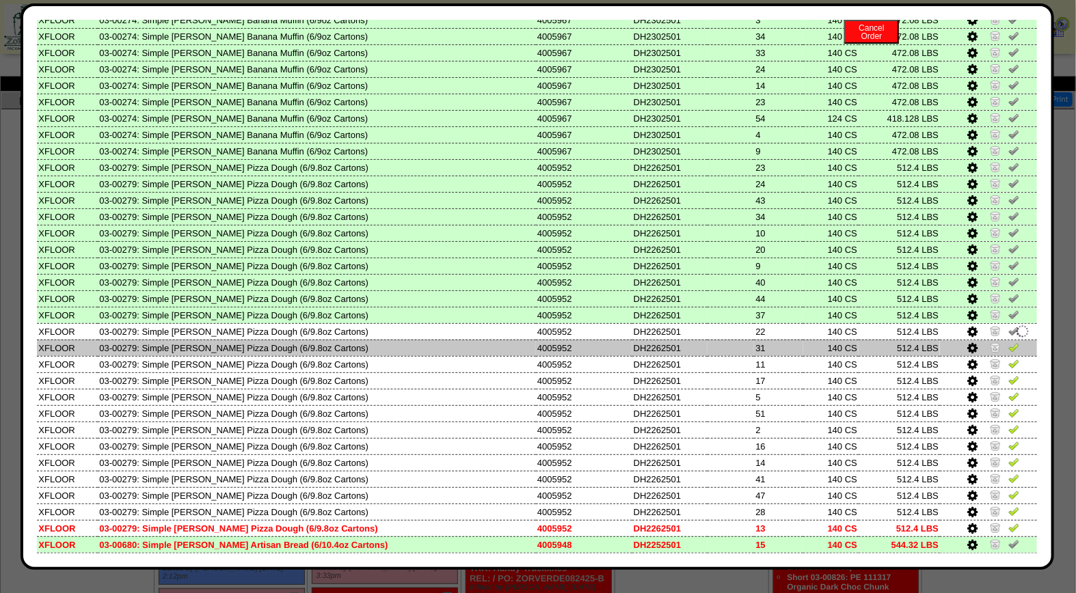
click at [1008, 342] on img at bounding box center [1013, 347] width 11 height 11
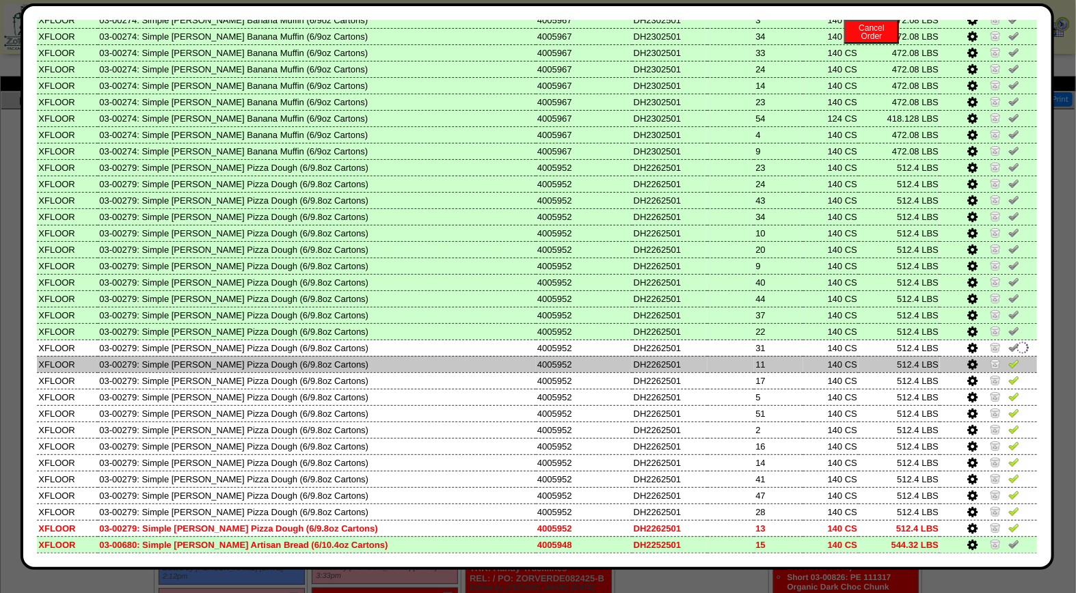
click at [1008, 358] on img at bounding box center [1013, 363] width 11 height 11
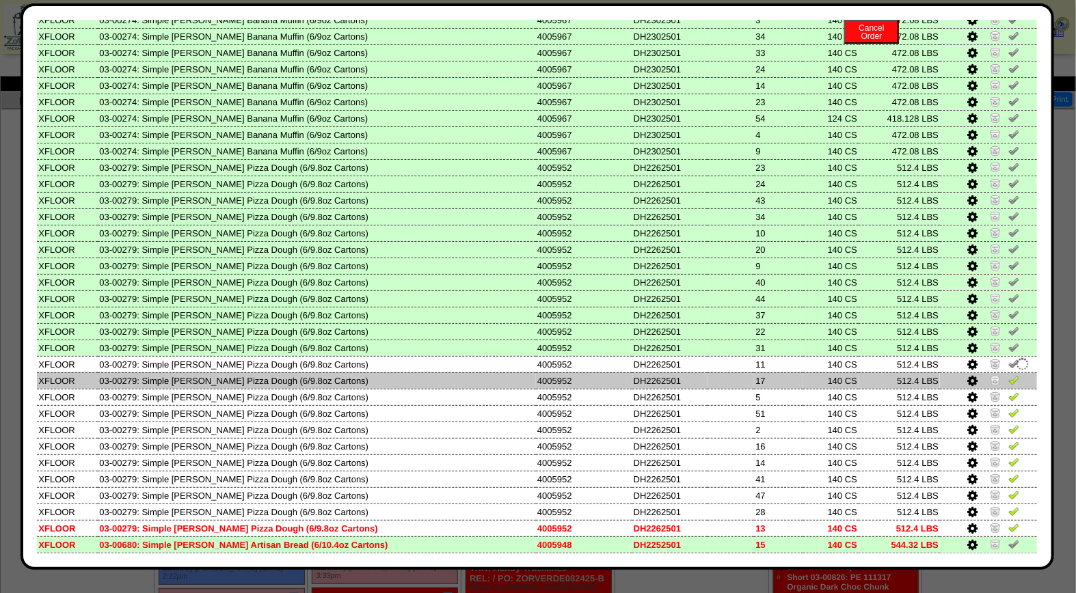
drag, startPoint x: 998, startPoint y: 363, endPoint x: 1001, endPoint y: 370, distance: 8.3
click at [1008, 375] on img at bounding box center [1013, 380] width 11 height 11
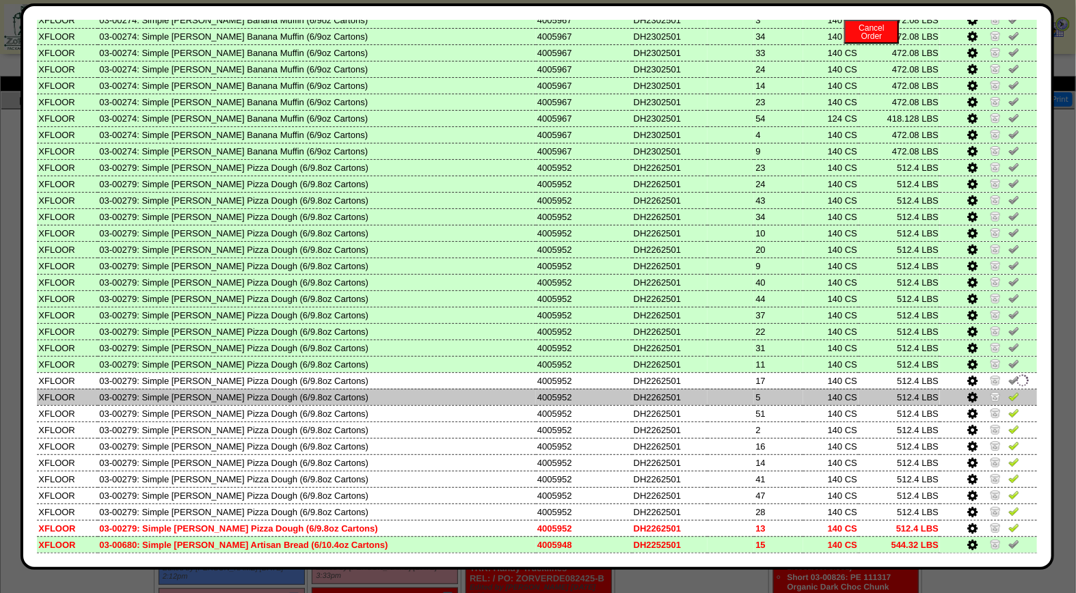
click at [1008, 391] on img at bounding box center [1013, 396] width 11 height 11
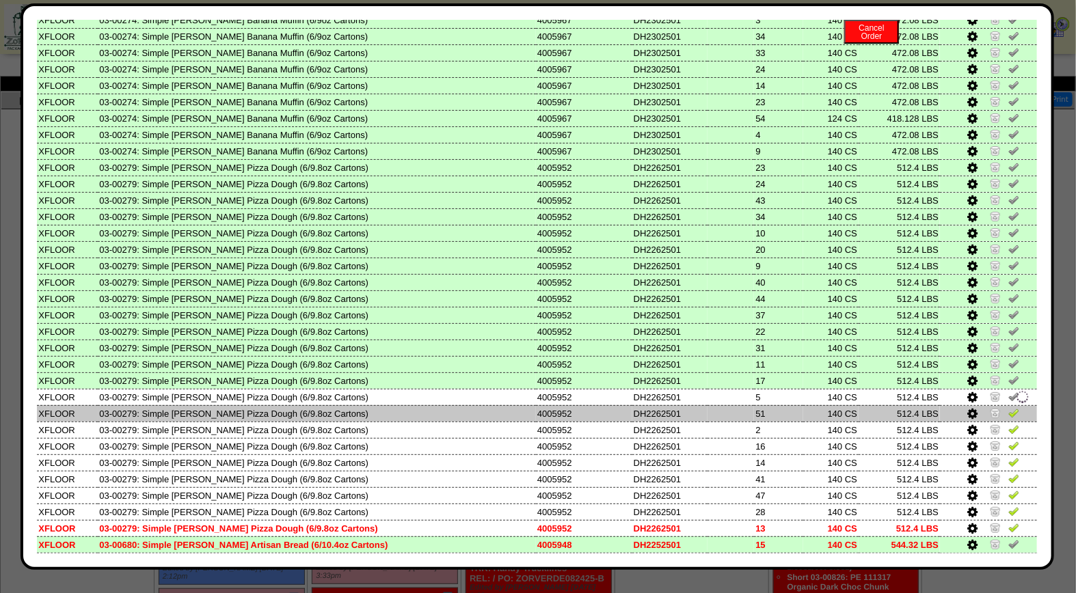
click at [1008, 407] on img at bounding box center [1013, 412] width 11 height 11
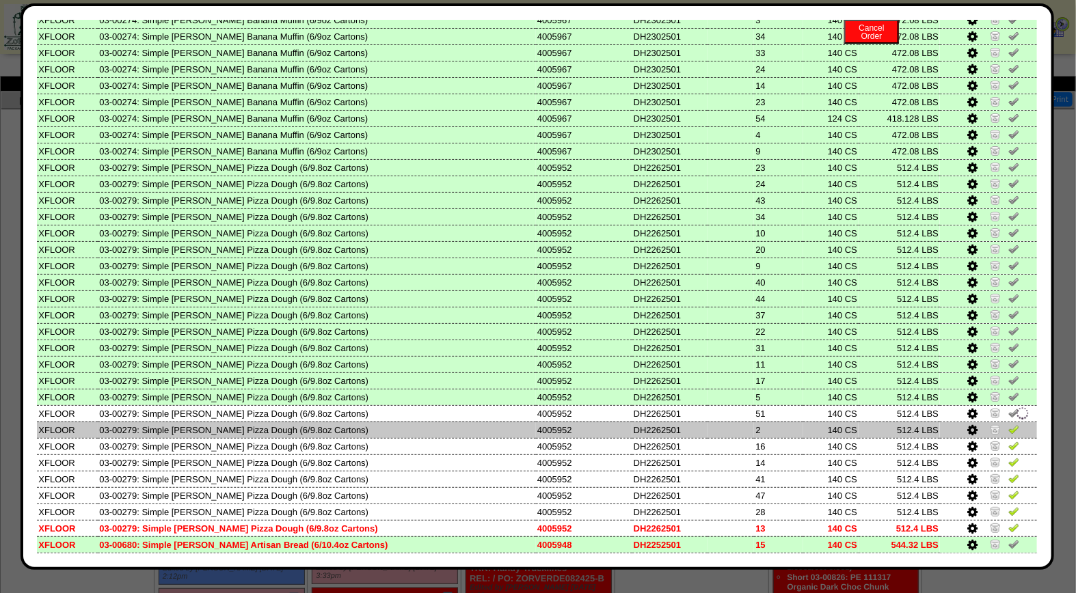
click at [1008, 424] on img at bounding box center [1013, 429] width 11 height 11
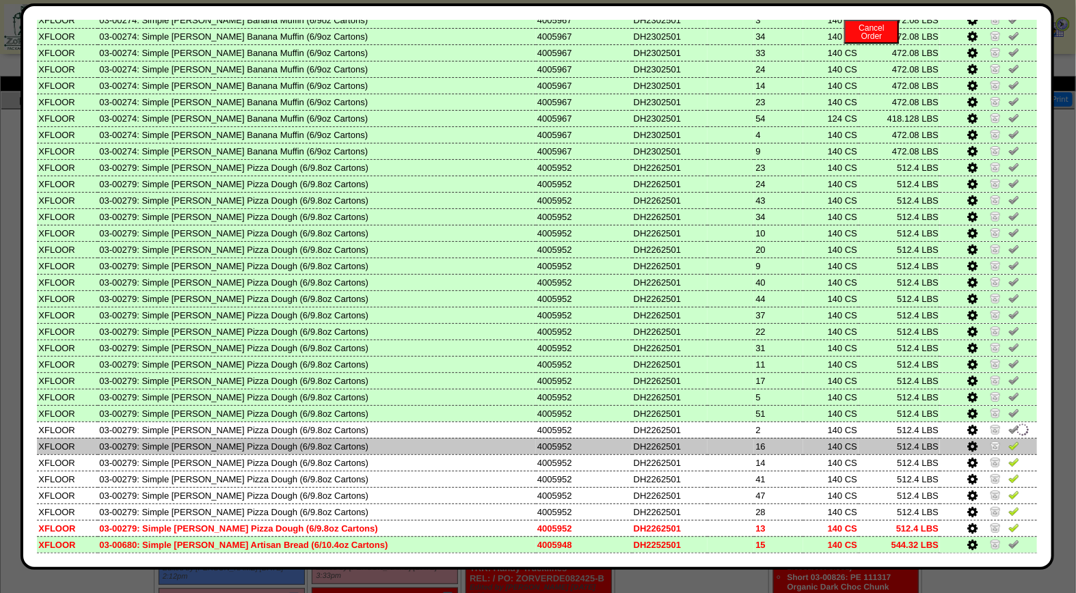
click at [1008, 440] on img at bounding box center [1013, 445] width 11 height 11
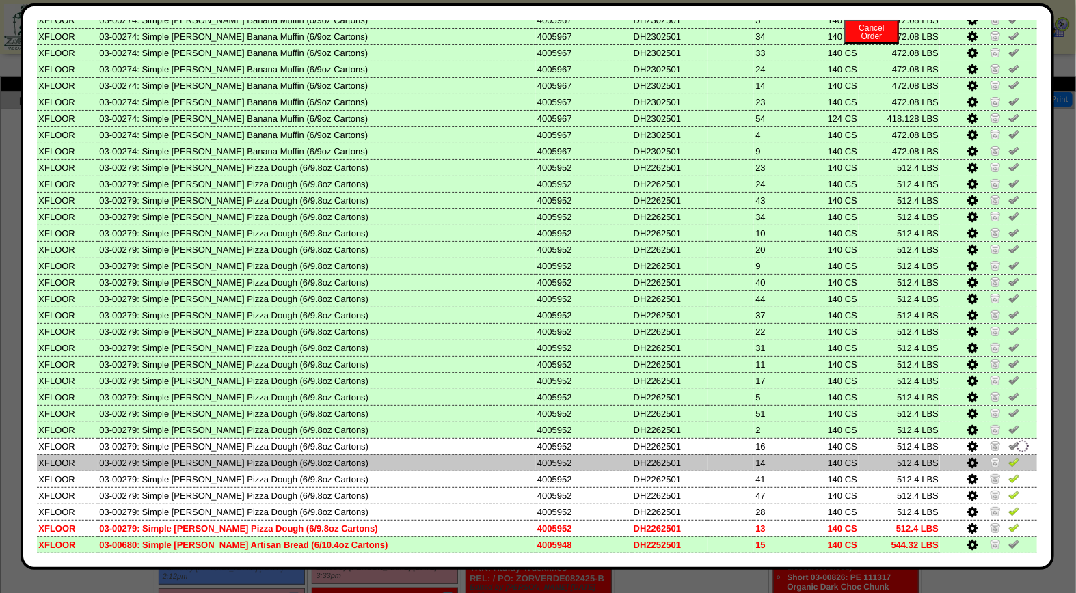
click at [1008, 457] on img at bounding box center [1013, 462] width 11 height 11
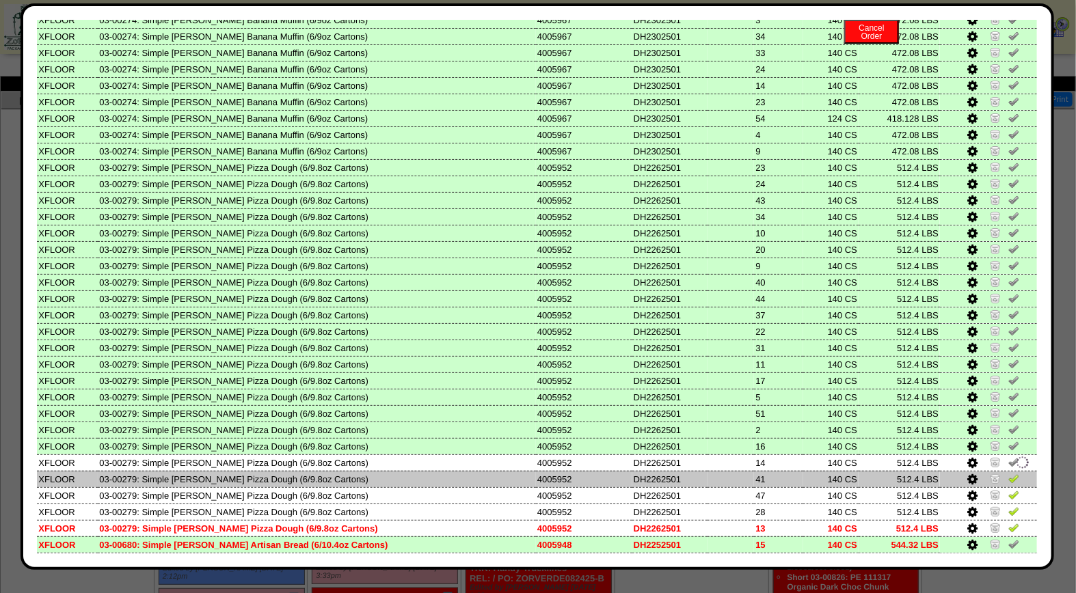
click at [1008, 473] on img at bounding box center [1013, 478] width 11 height 11
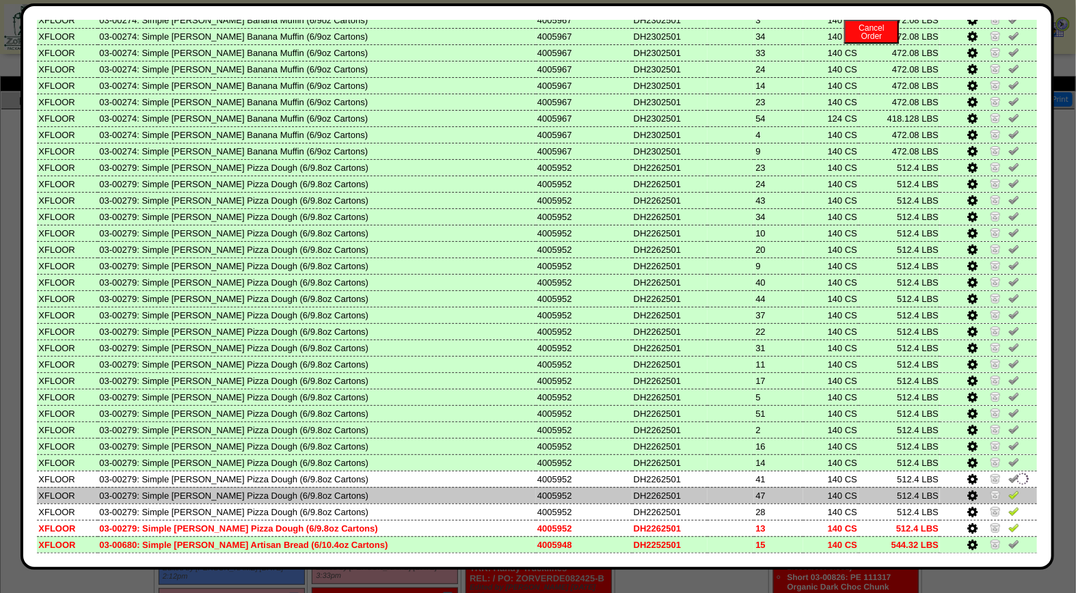
click at [1008, 489] on img at bounding box center [1013, 494] width 11 height 11
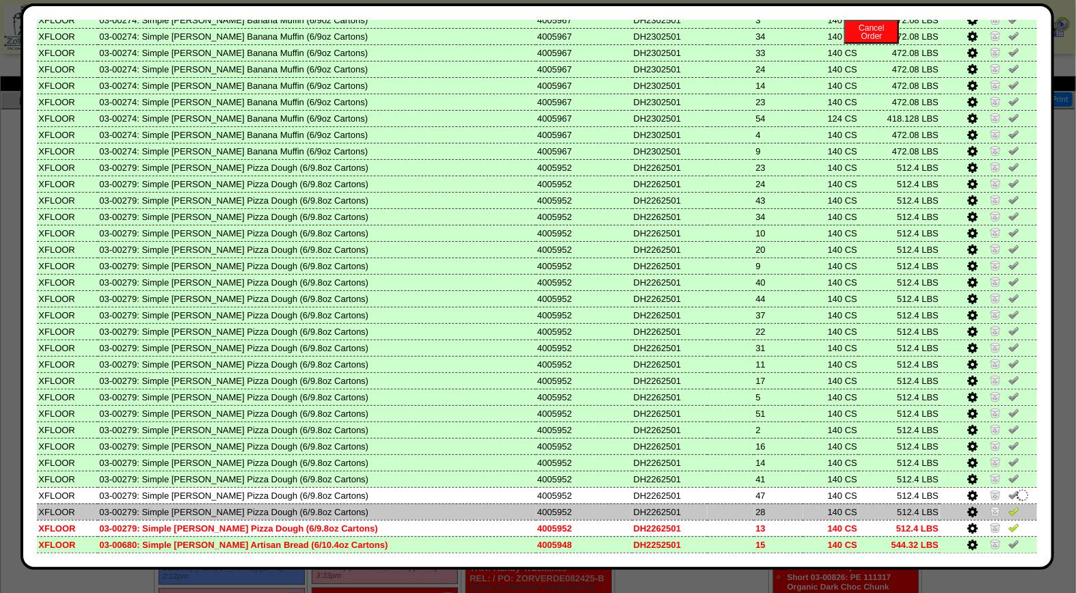
click at [1008, 506] on img at bounding box center [1013, 511] width 11 height 11
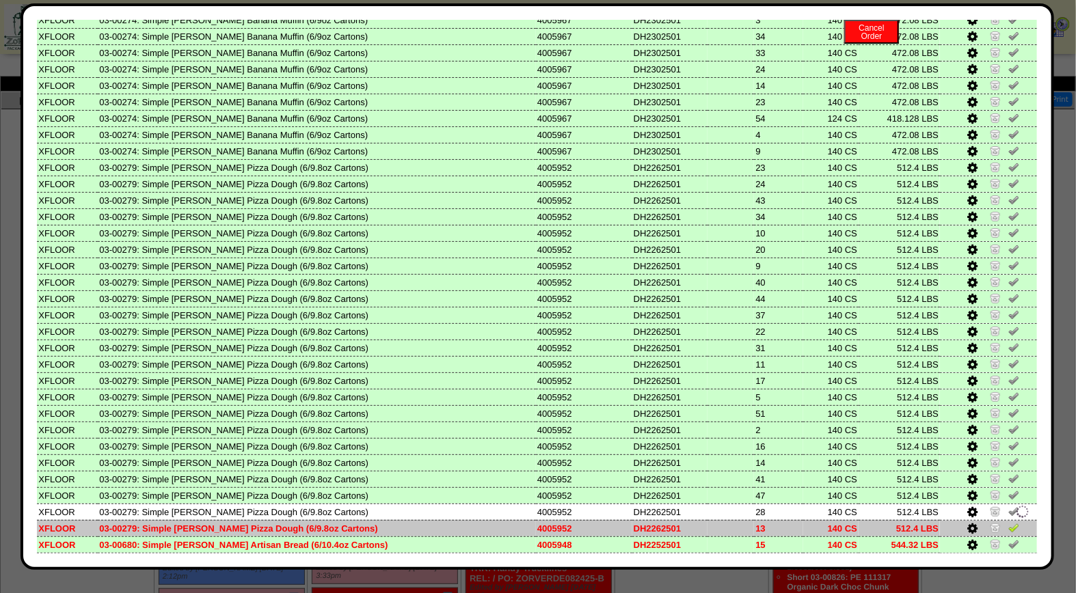
click at [1008, 522] on img at bounding box center [1013, 527] width 11 height 11
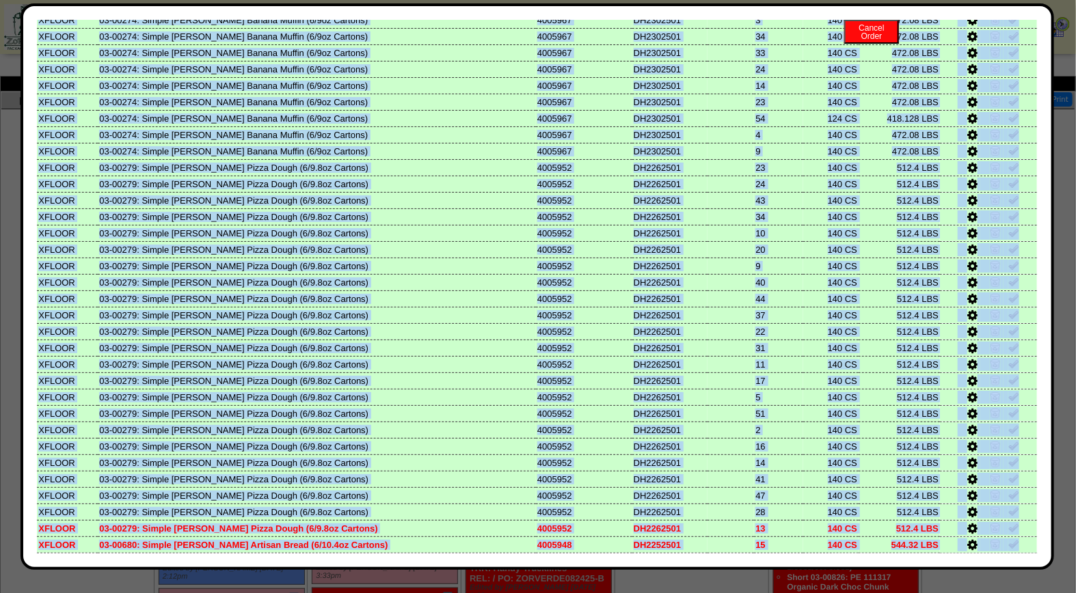
drag, startPoint x: 1037, startPoint y: 488, endPoint x: 1046, endPoint y: 538, distance: 50.6
click at [1046, 538] on div "Edit Schedule Unpick Order Re-Print Pick Closeout Usage Cancel Order Close Wind…" at bounding box center [537, 286] width 1033 height 567
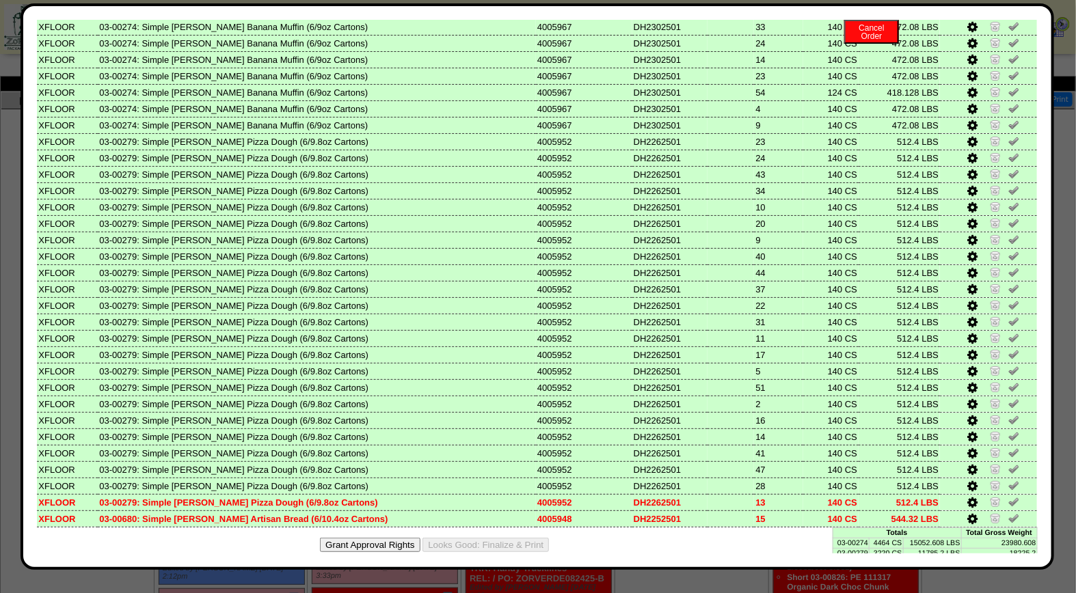
click at [772, 544] on div "Grant Approval Rights Looks Good: Finalize & Print" at bounding box center [537, 545] width 1001 height 35
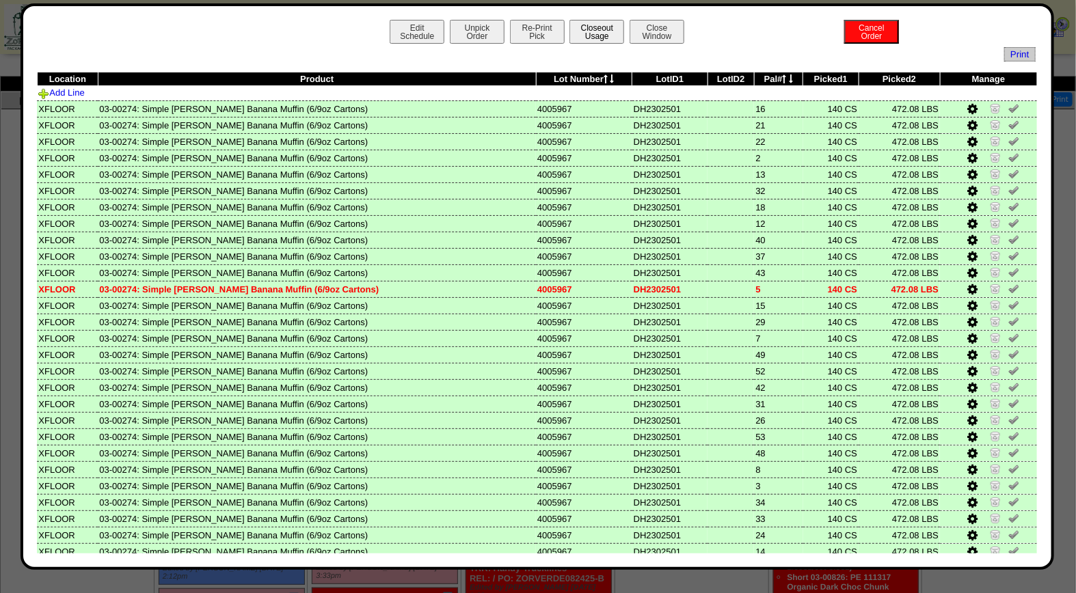
click at [569, 28] on button "Closeout Usage" at bounding box center [596, 32] width 55 height 24
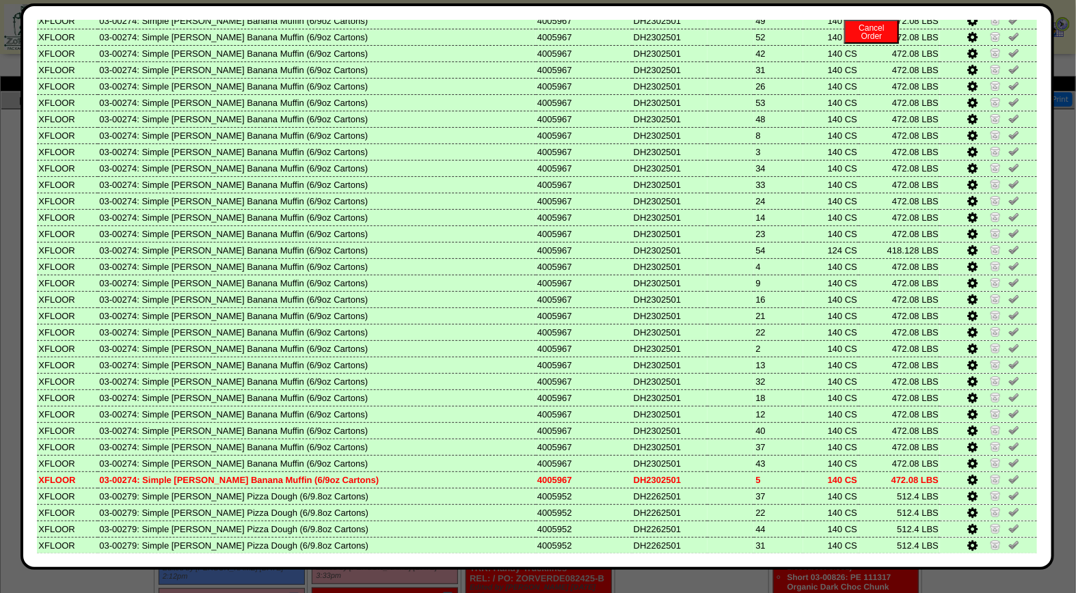
scroll to position [492, 0]
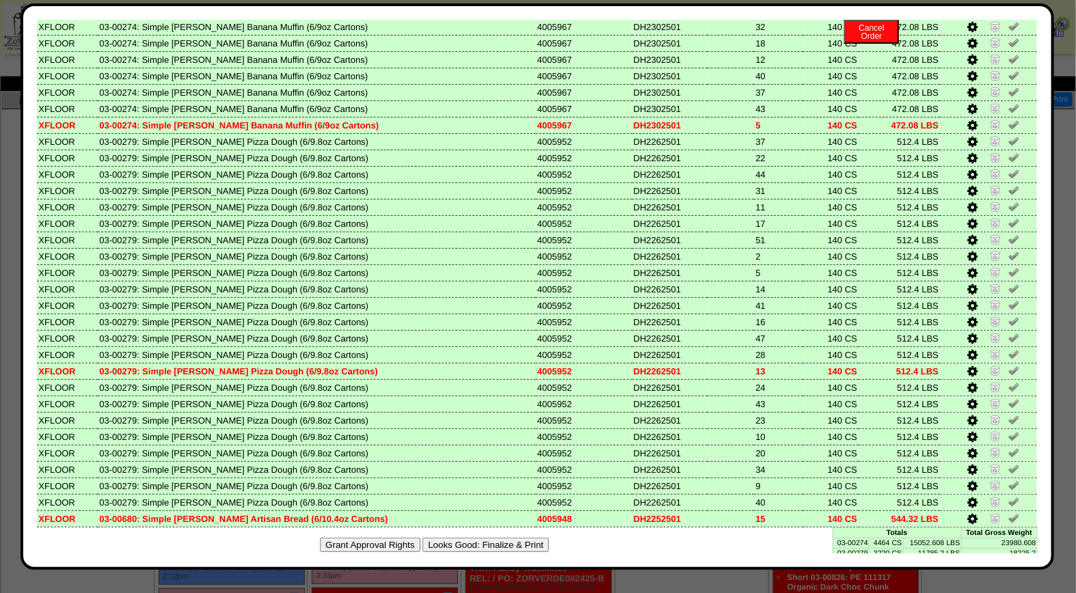
click at [429, 538] on button "Looks Good: Finalize & Print" at bounding box center [485, 545] width 126 height 14
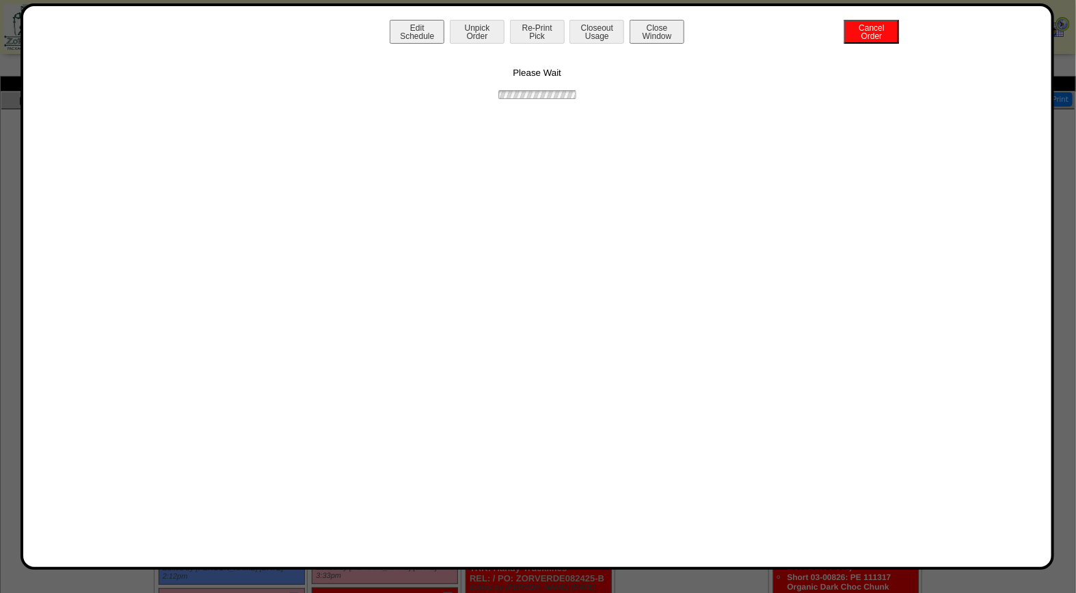
scroll to position [0, 0]
click at [552, 29] on button "Print BOL" at bounding box center [537, 32] width 55 height 24
